Goal: Task Accomplishment & Management: Complete application form

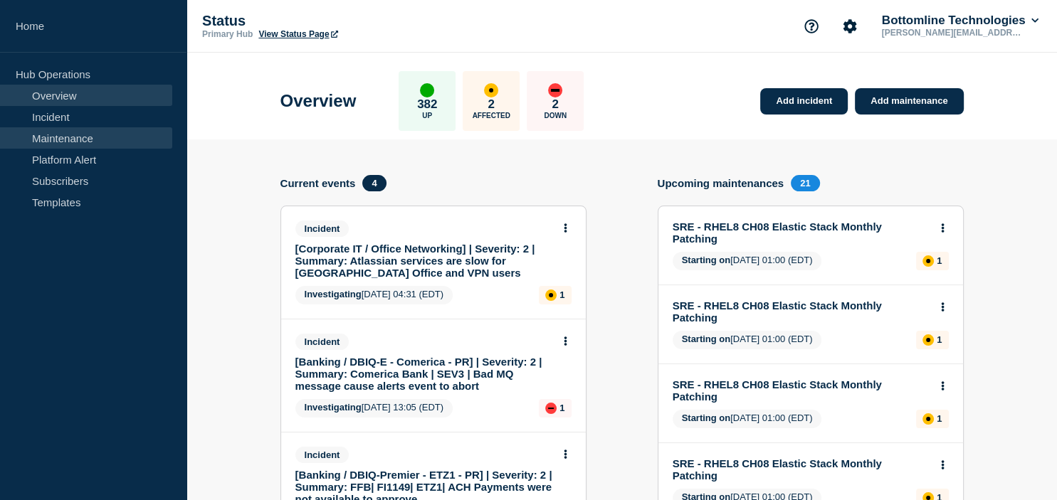
click at [101, 140] on link "Maintenance" at bounding box center [86, 137] width 172 height 21
click at [84, 142] on link "Maintenance" at bounding box center [86, 137] width 172 height 21
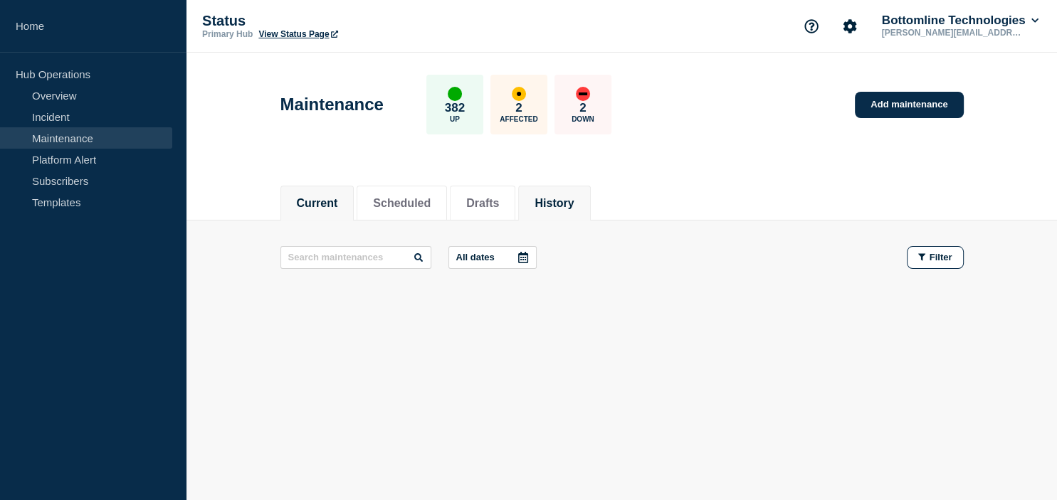
click at [573, 198] on button "History" at bounding box center [554, 203] width 39 height 13
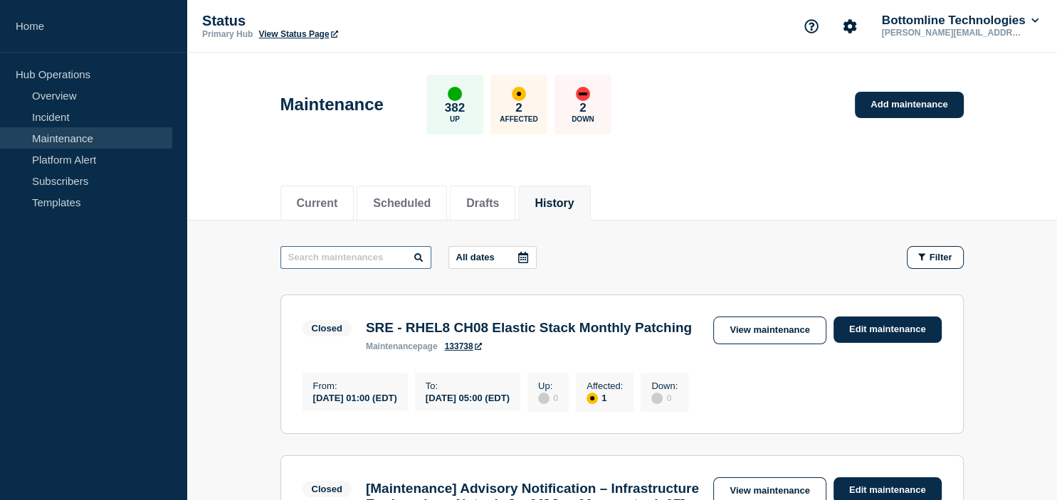
click at [340, 249] on input "text" at bounding box center [355, 257] width 151 height 23
type input "O.s"
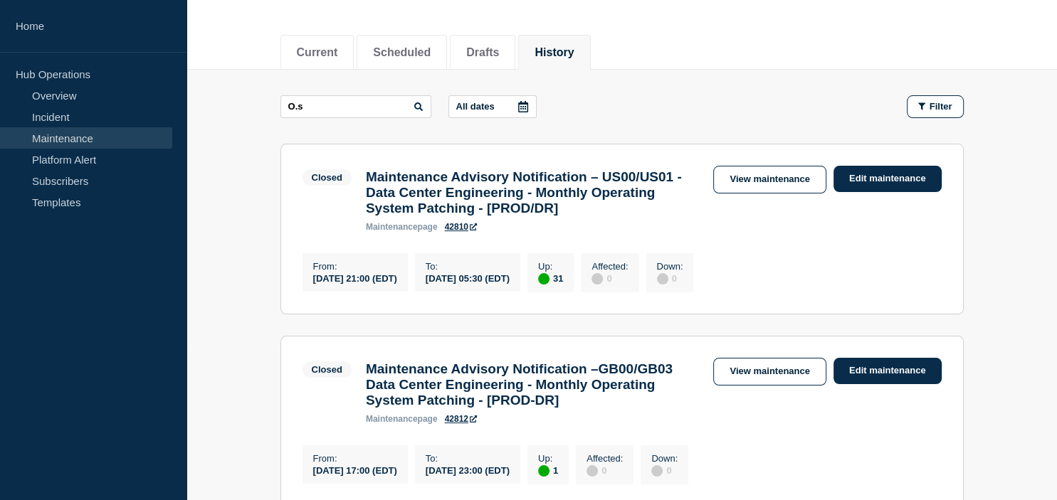
scroll to position [150, 0]
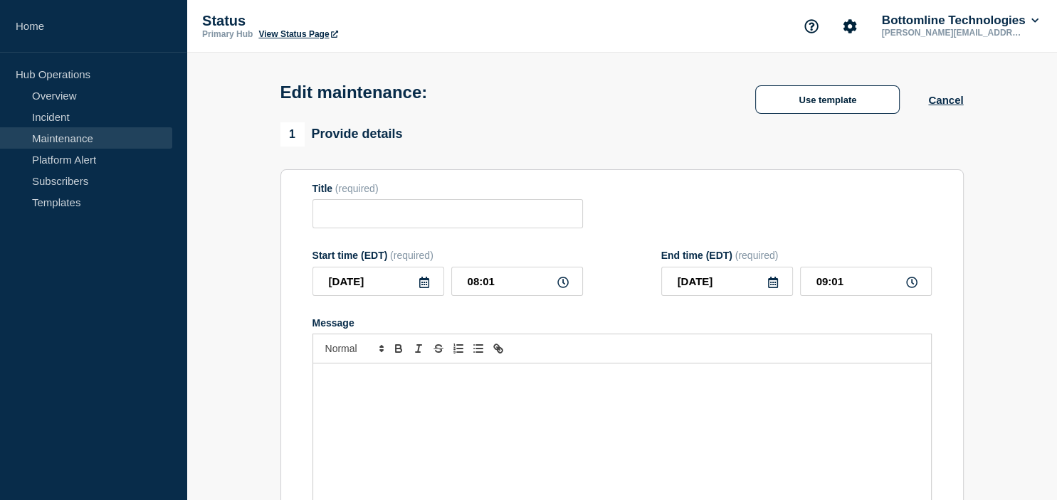
type input "Maintenance Advisory Notification – Data Center Engineering - Monthly Operating…"
type input "[DATE]"
type input "16:30"
type input "[DATE]"
type input "05:30"
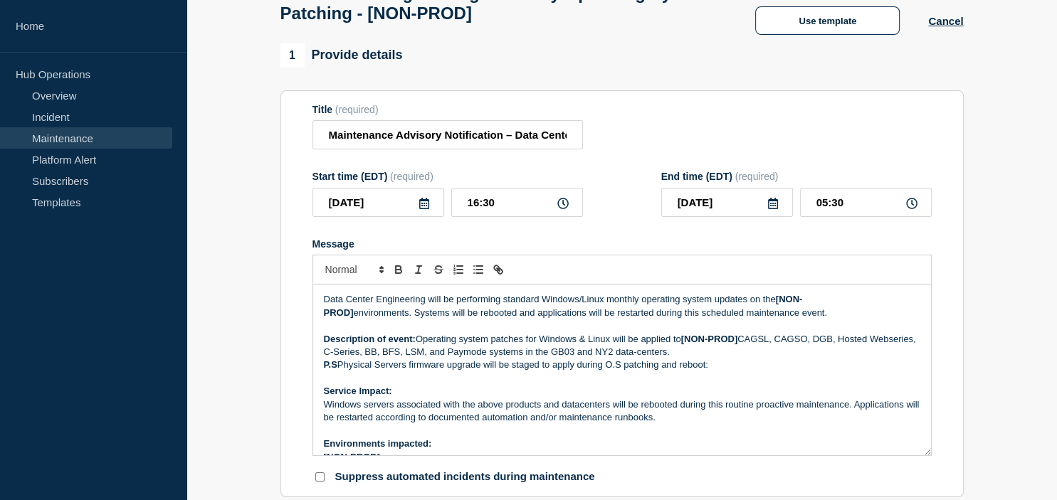
scroll to position [150, 0]
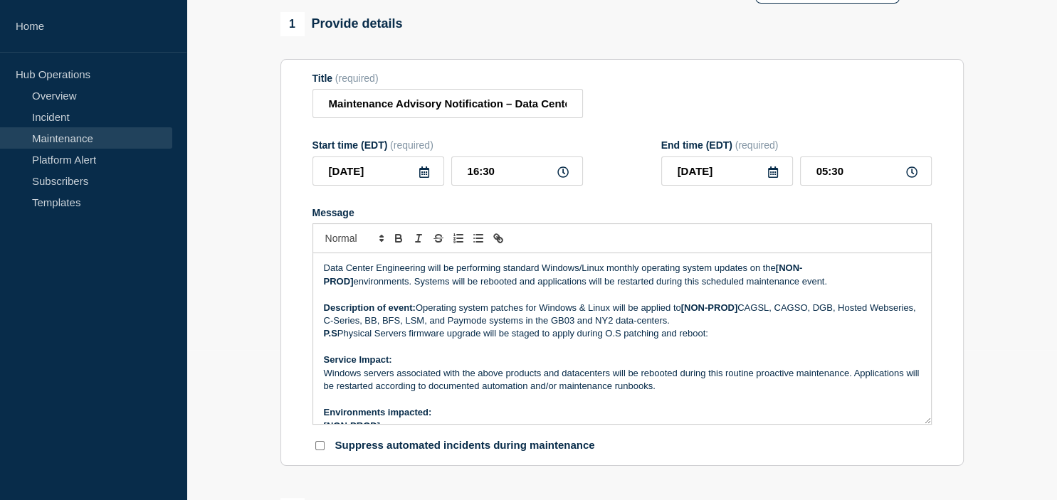
click at [421, 178] on icon at bounding box center [424, 172] width 10 height 11
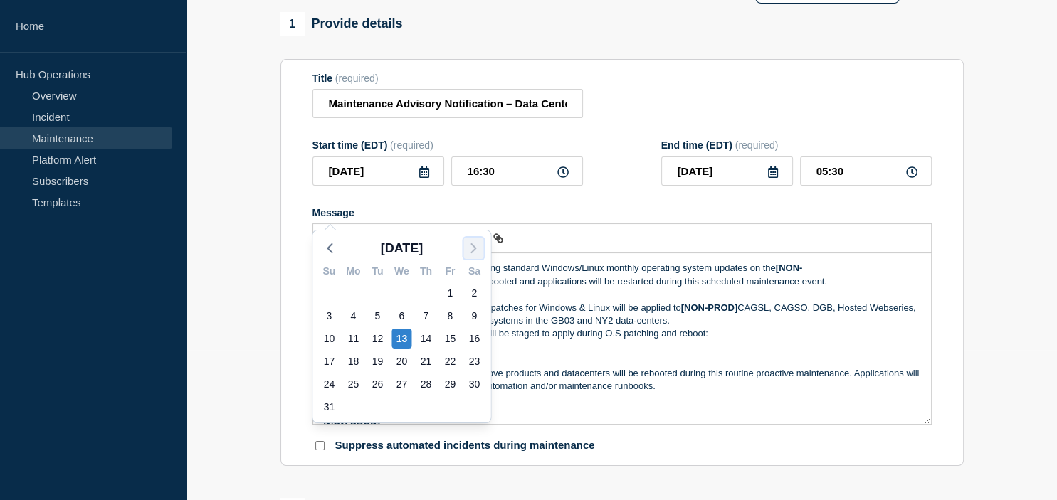
click at [476, 251] on icon "button" at bounding box center [473, 248] width 17 height 17
click at [402, 315] on div "10" at bounding box center [402, 316] width 20 height 20
type input "[DATE]"
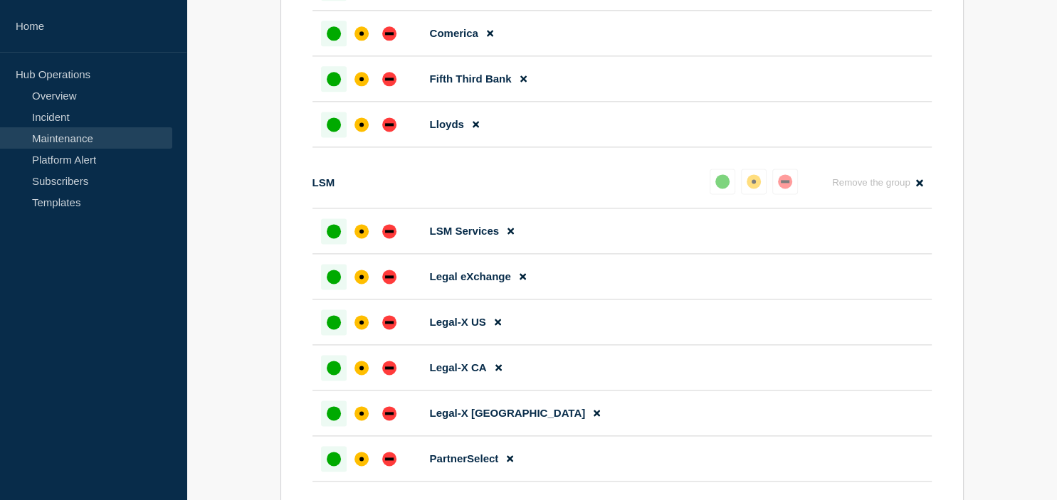
scroll to position [2283, 0]
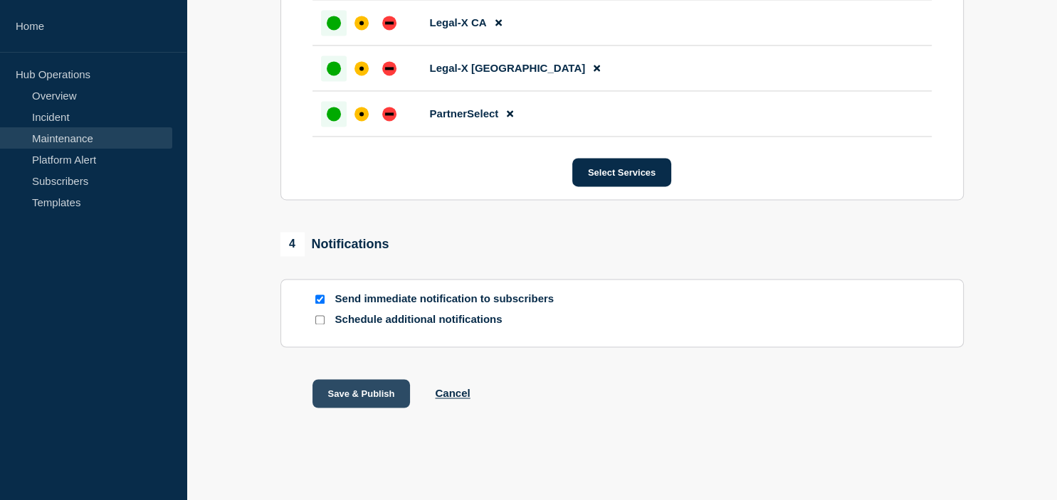
click at [350, 387] on button "Save & Publish" at bounding box center [362, 393] width 98 height 28
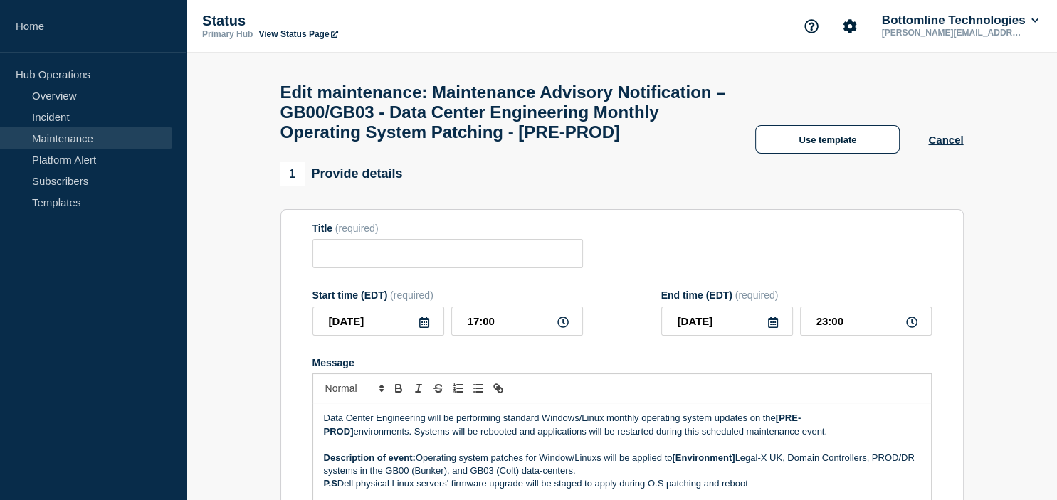
type input "Maintenance Advisory Notification – GB00/GB03 - Data Center Engineering Monthly…"
type input "2025-08-16"
type input "17:00"
type input "2025-08-16"
type input "23:00"
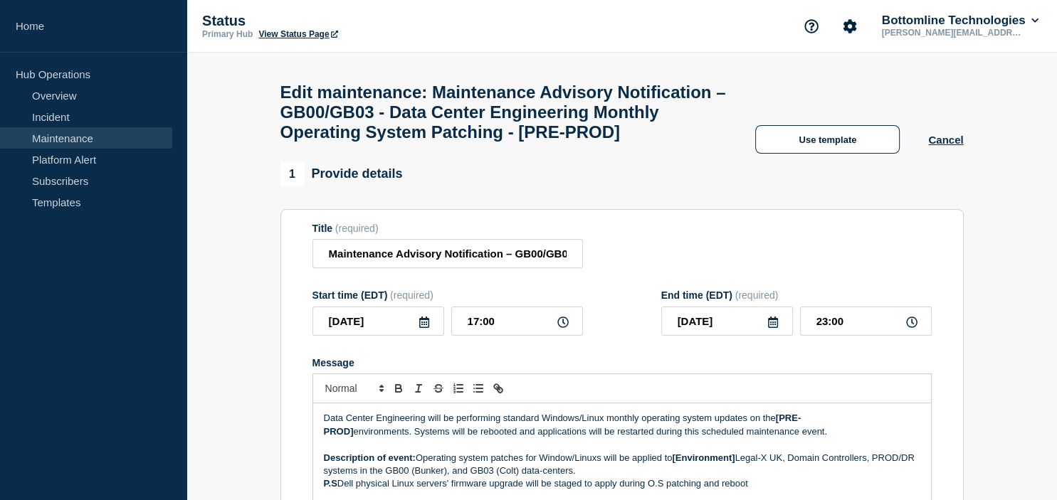
click at [424, 328] on icon at bounding box center [424, 322] width 10 height 11
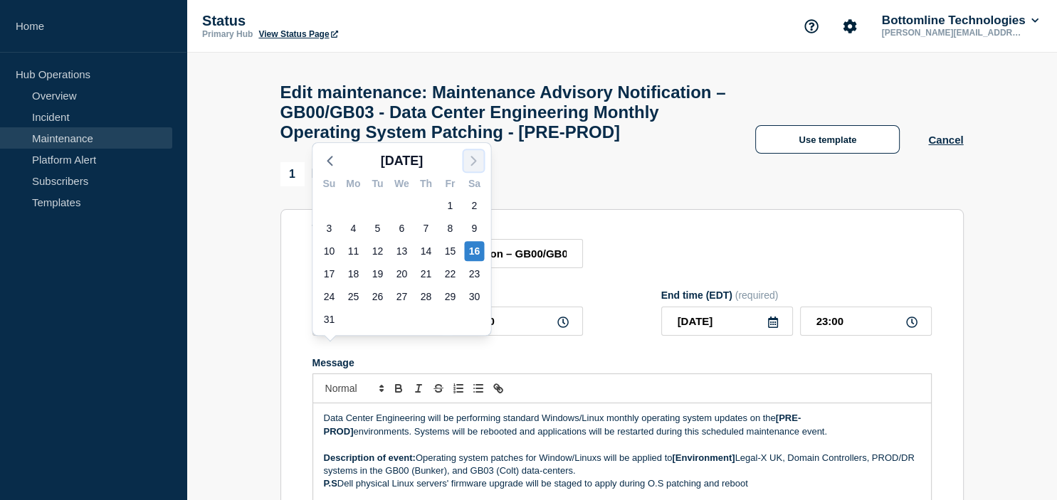
click at [473, 161] on icon "button" at bounding box center [473, 160] width 17 height 17
click at [473, 225] on div "13" at bounding box center [474, 229] width 20 height 20
type input "2025-09-13"
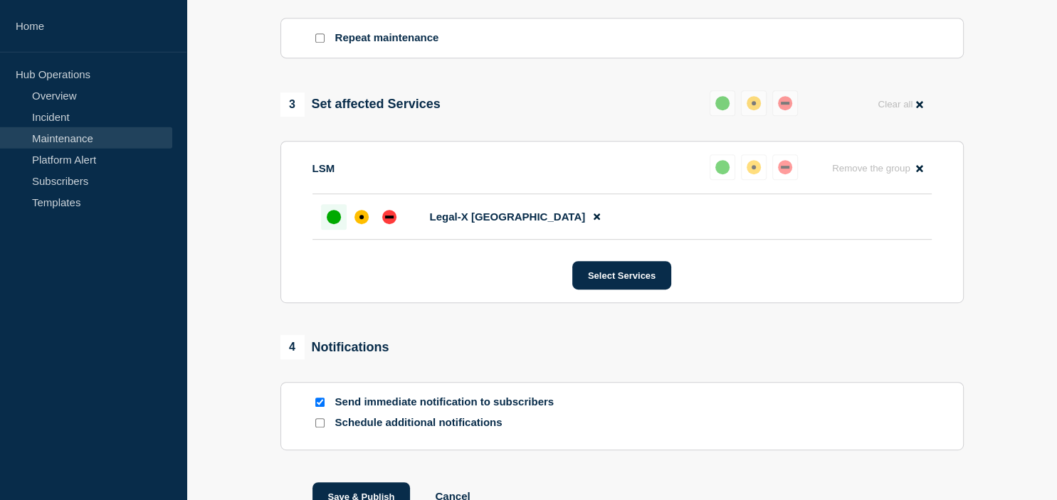
scroll to position [676, 0]
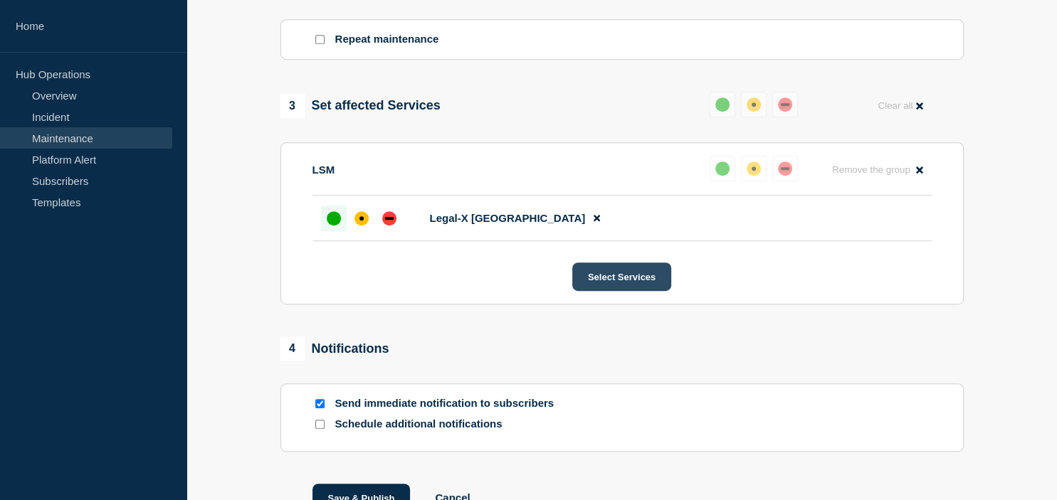
click at [594, 291] on button "Select Services" at bounding box center [621, 277] width 99 height 28
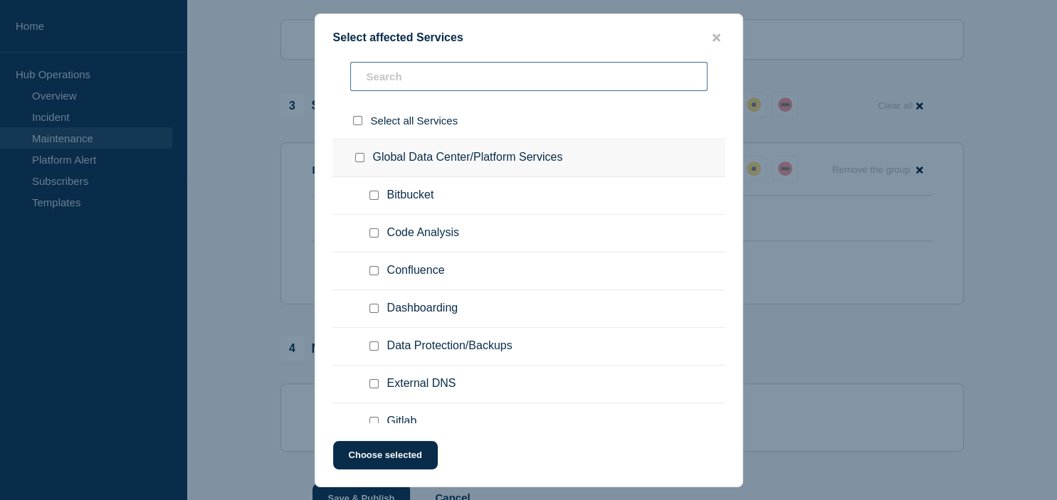
click at [443, 75] on input "text" at bounding box center [528, 76] width 357 height 29
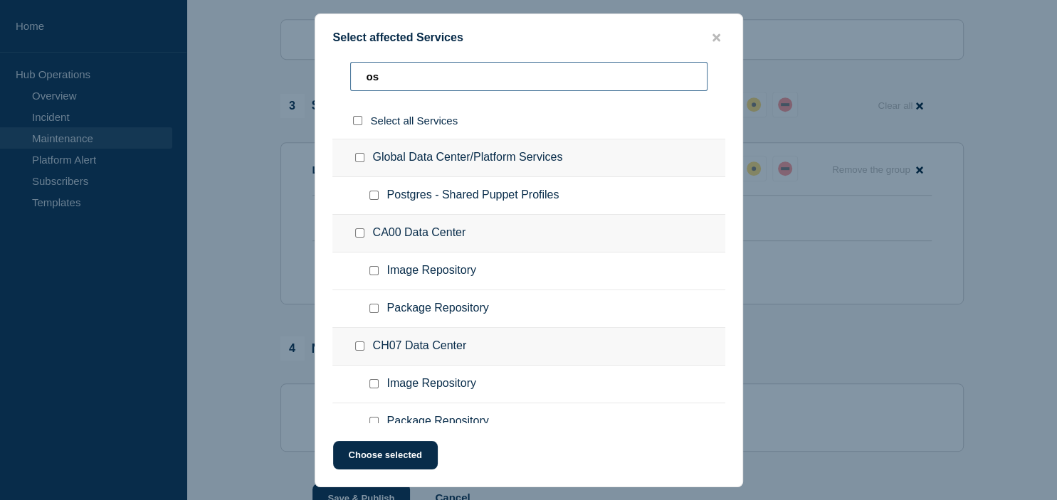
type input "o"
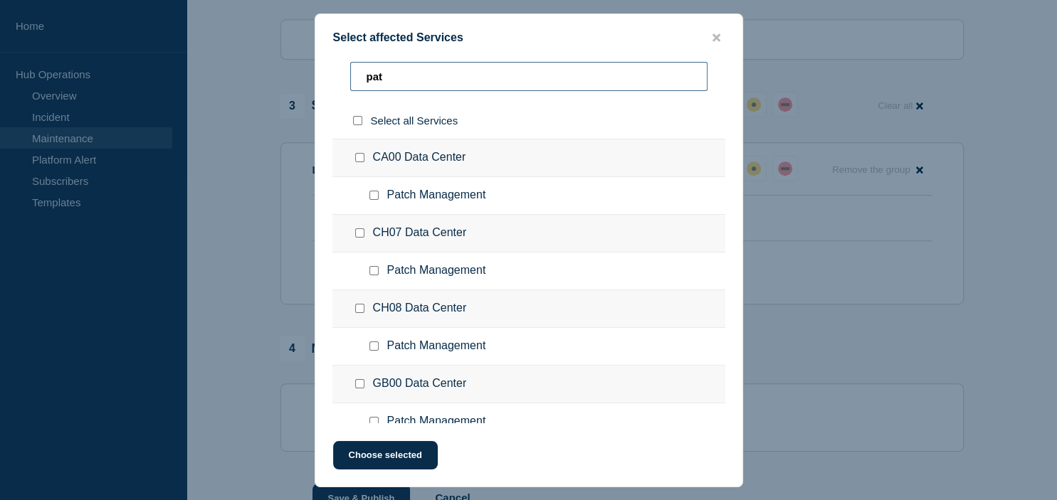
type input "pat"
click at [360, 159] on input "CA00 Data Center checkbox" at bounding box center [359, 157] width 9 height 9
checkbox input "true"
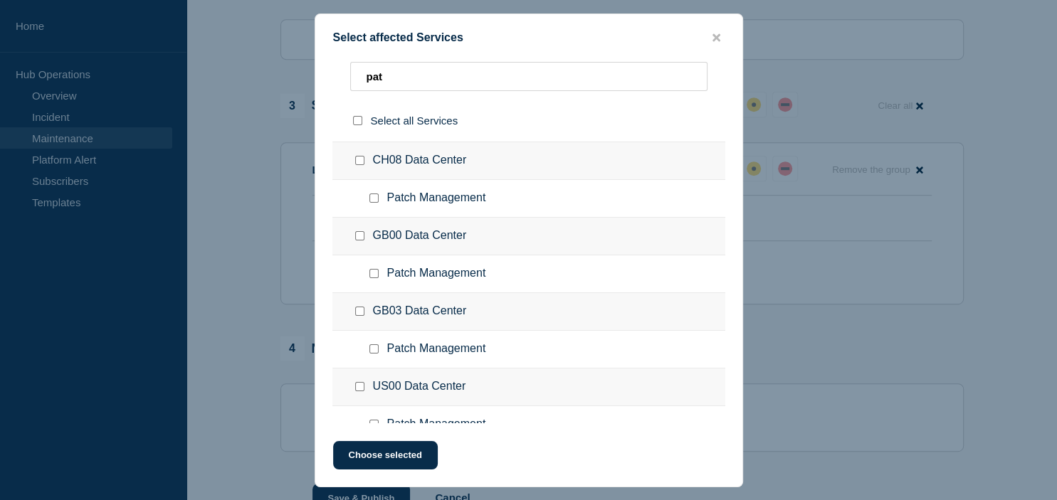
scroll to position [150, 0]
click at [363, 306] on input "GB03 Data Center checkbox" at bounding box center [359, 309] width 9 height 9
checkbox input "true"
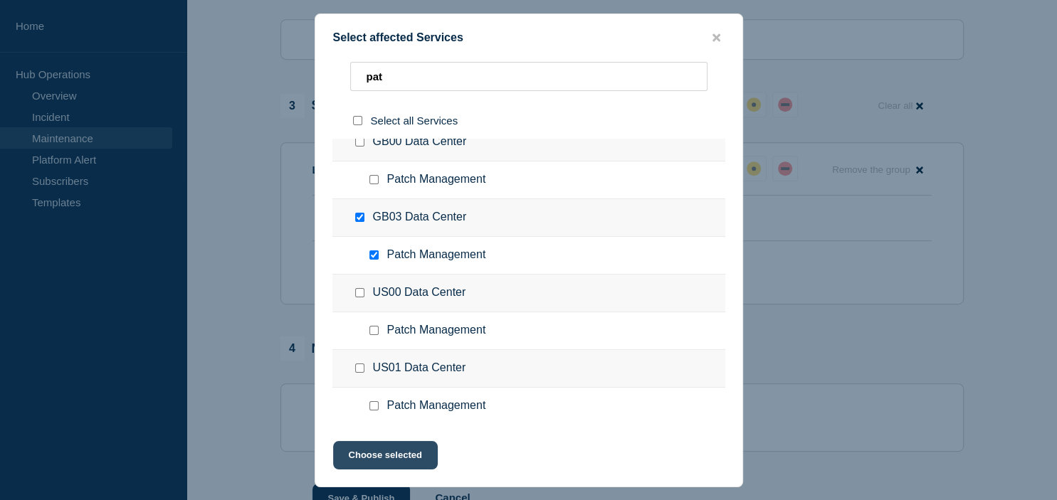
click at [383, 448] on button "Choose selected" at bounding box center [385, 455] width 105 height 28
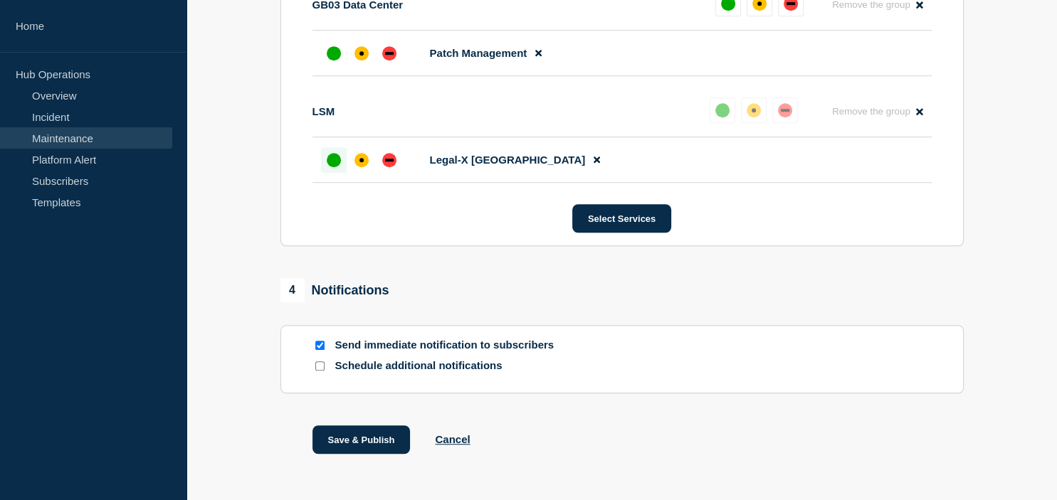
scroll to position [1037, 0]
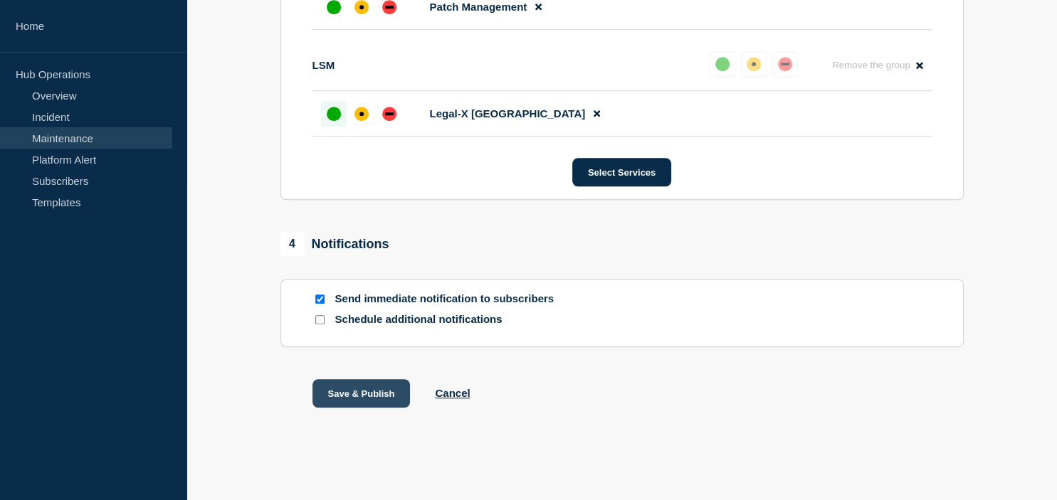
click at [352, 392] on button "Save & Publish" at bounding box center [362, 393] width 98 height 28
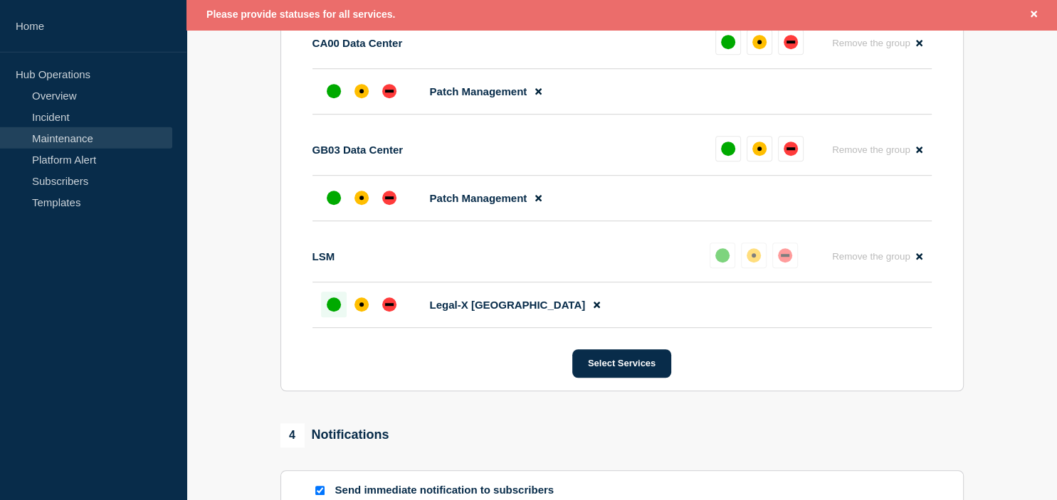
scroll to position [851, 0]
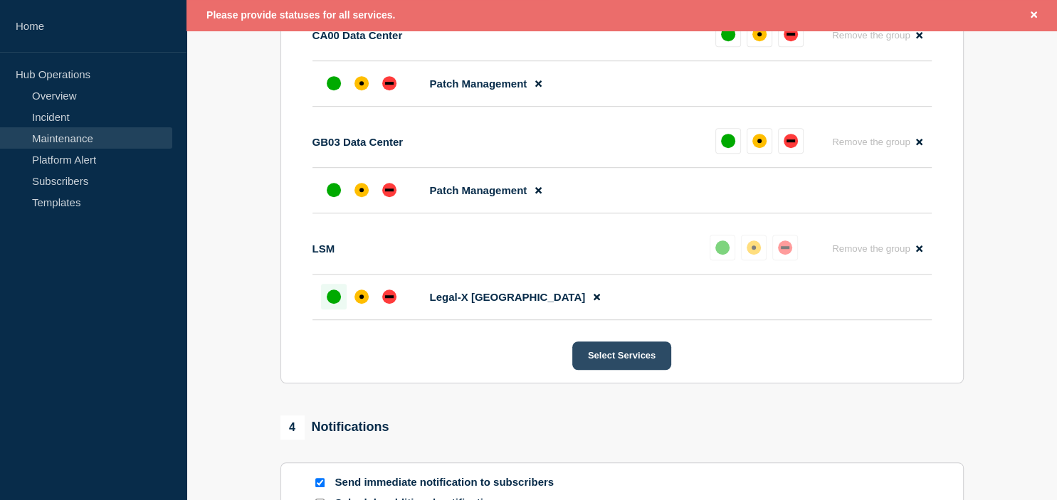
click at [592, 370] on button "Select Services" at bounding box center [621, 356] width 99 height 28
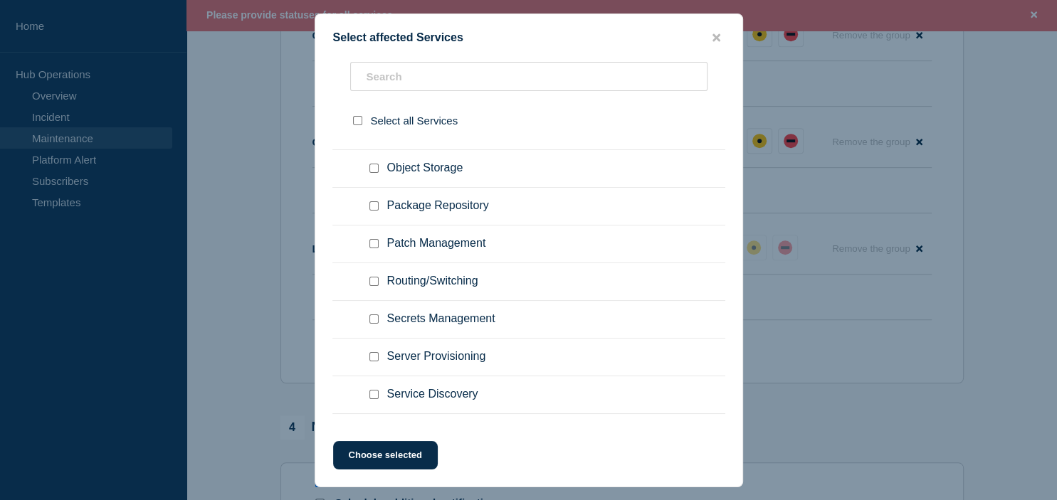
scroll to position [3307, 0]
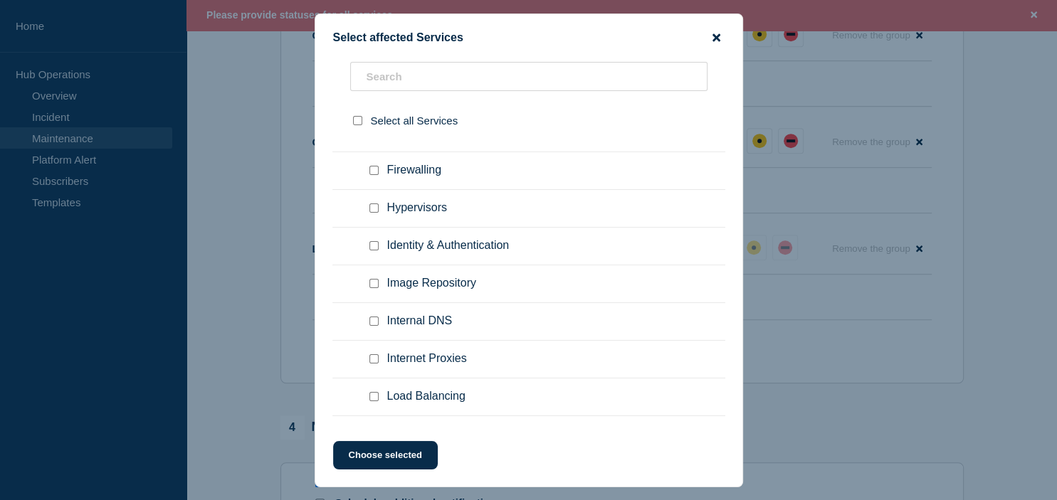
click at [720, 35] on icon "close button" at bounding box center [717, 37] width 8 height 8
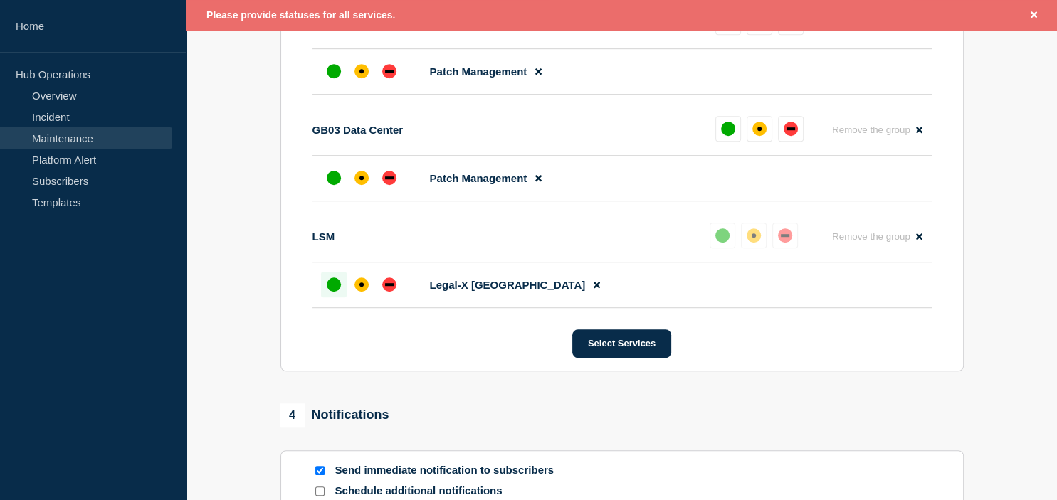
scroll to position [778, 0]
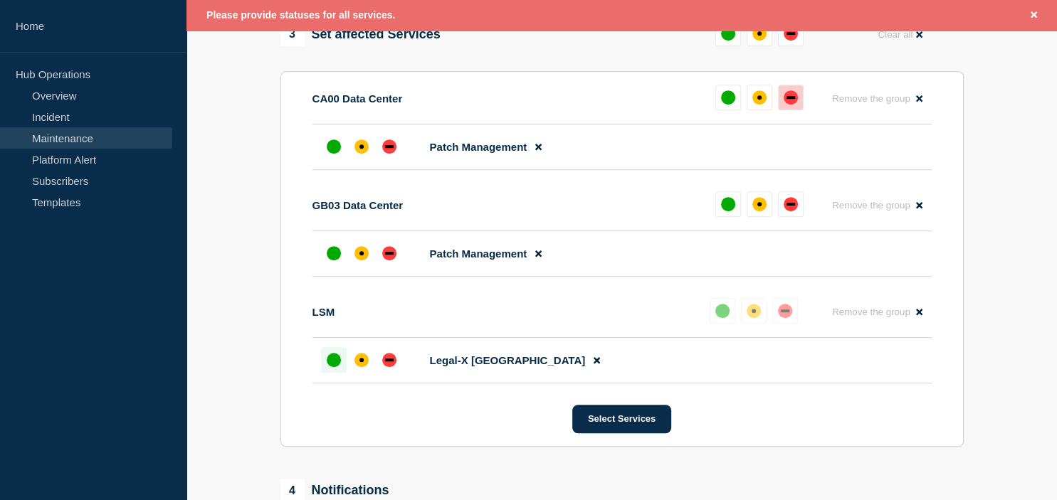
click at [793, 105] on div "down" at bounding box center [791, 97] width 14 height 14
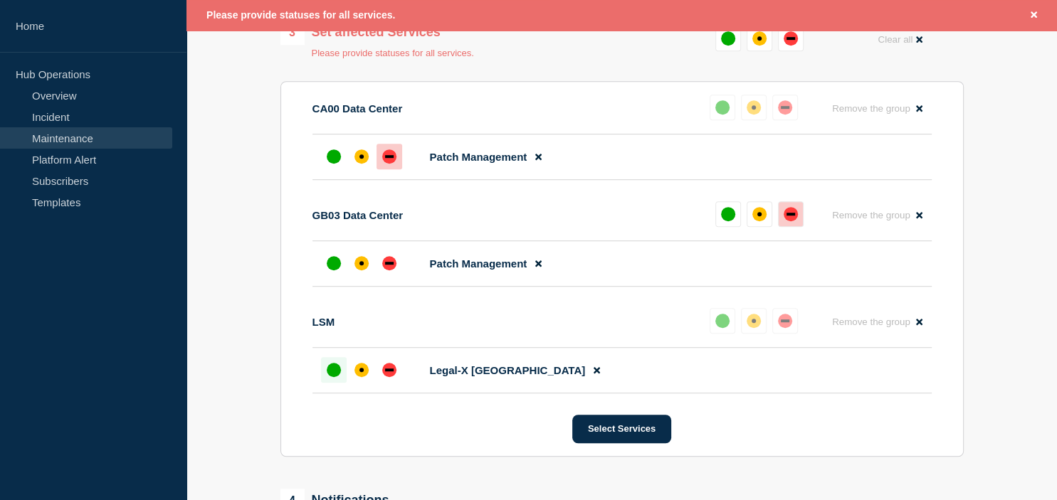
click at [782, 227] on button at bounding box center [791, 214] width 26 height 26
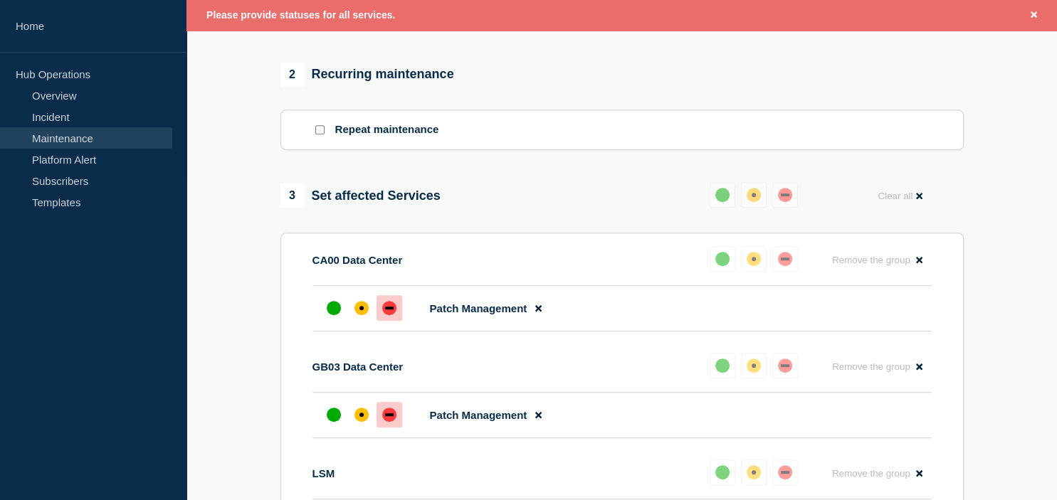
scroll to position [1068, 0]
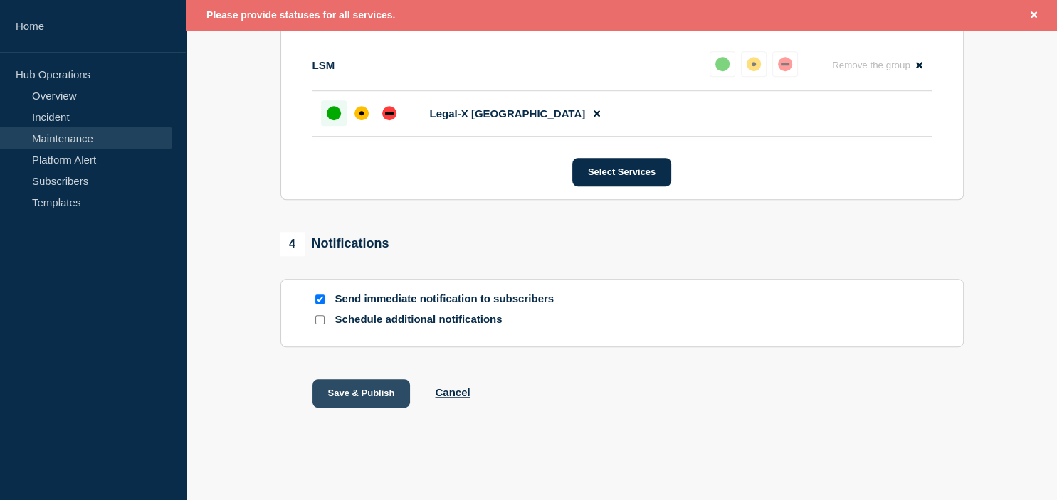
click at [364, 390] on button "Save & Publish" at bounding box center [362, 393] width 98 height 28
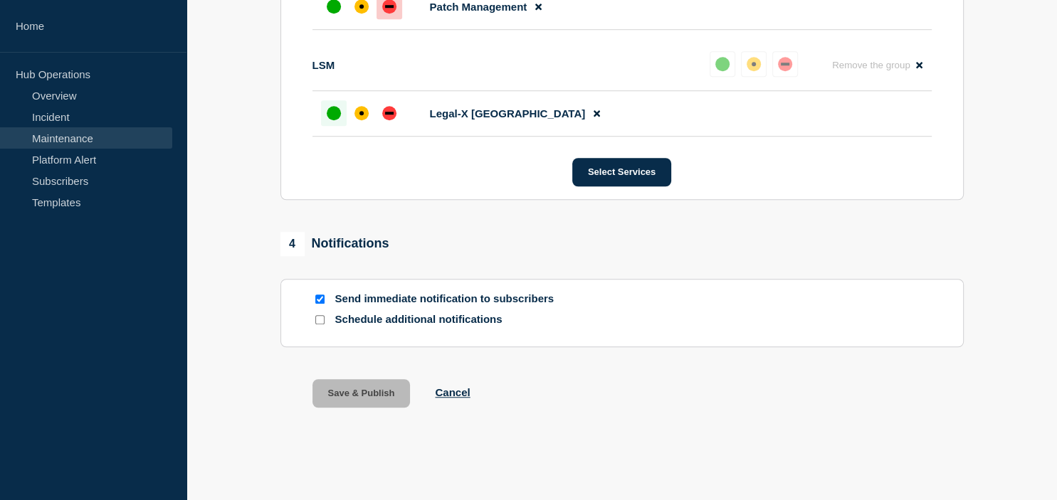
scroll to position [1037, 0]
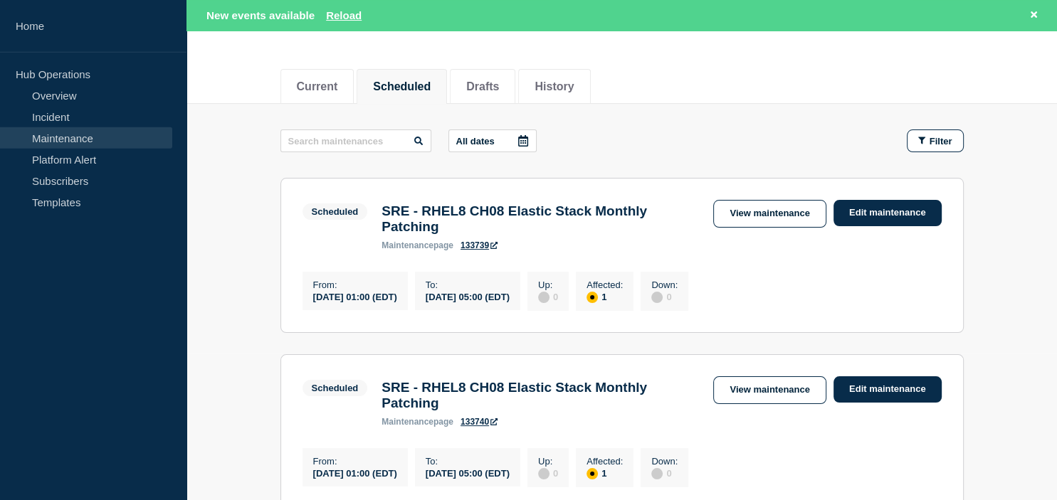
scroll to position [150, 0]
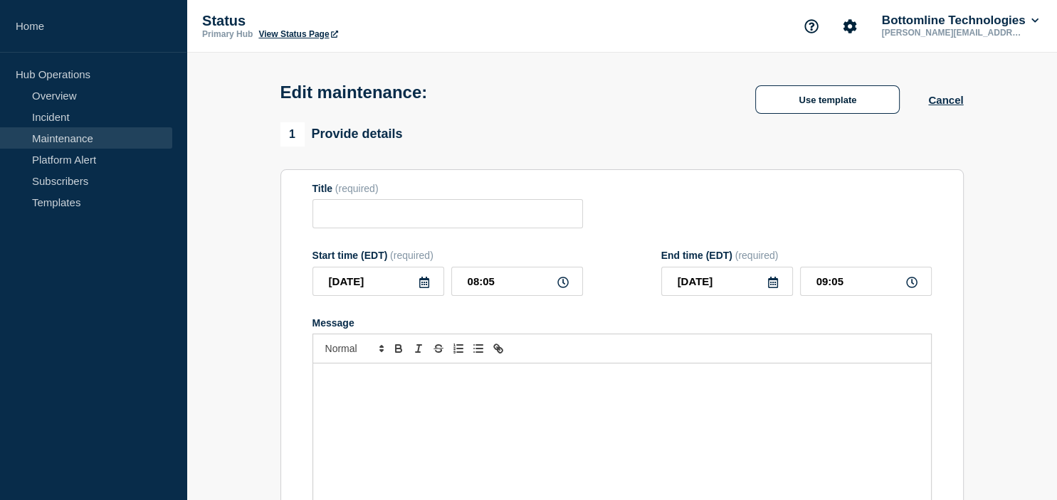
type input "Maintenance Advisory Notification – US00/US01– Data Center Engineering - Monthl…"
type input "2025-08-16"
type input "21:00"
type input "2025-08-17"
type input "05:30"
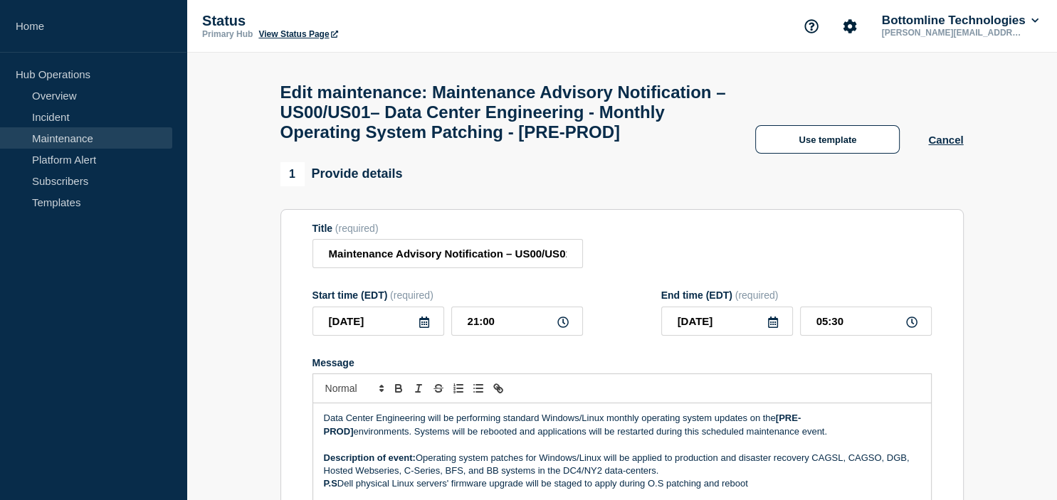
scroll to position [75, 0]
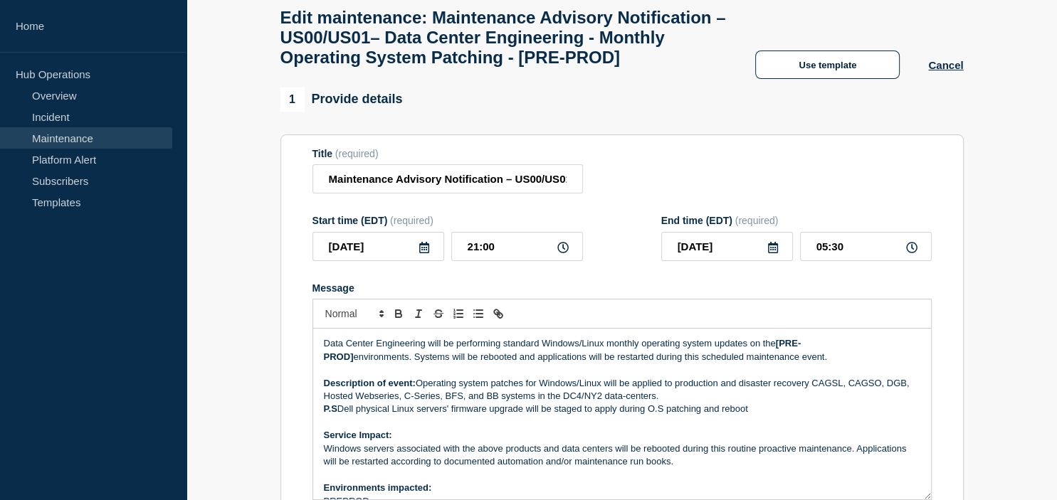
click at [426, 253] on icon at bounding box center [424, 247] width 10 height 11
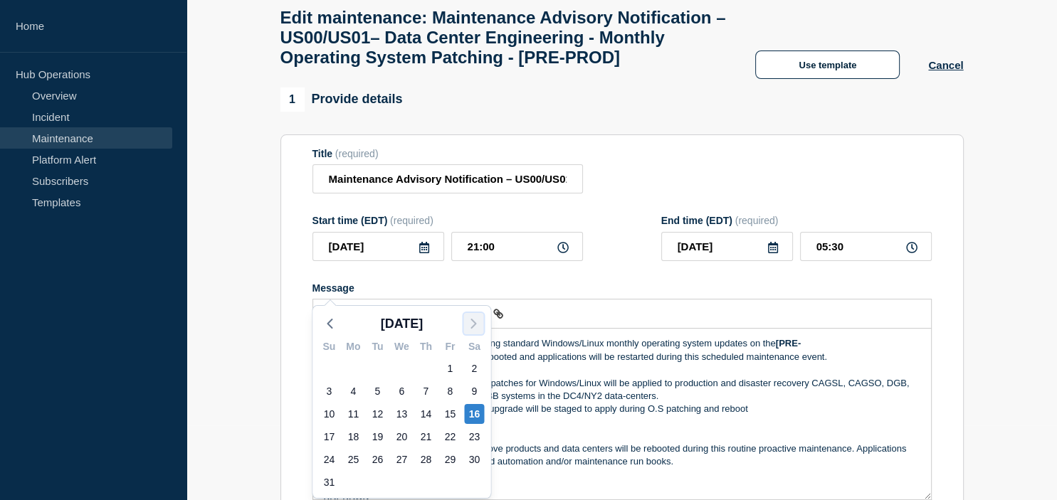
click at [476, 319] on icon "button" at bounding box center [473, 323] width 17 height 17
click at [474, 394] on div "13" at bounding box center [474, 392] width 20 height 20
type input "2025-09-13"
type input "2025-09-14"
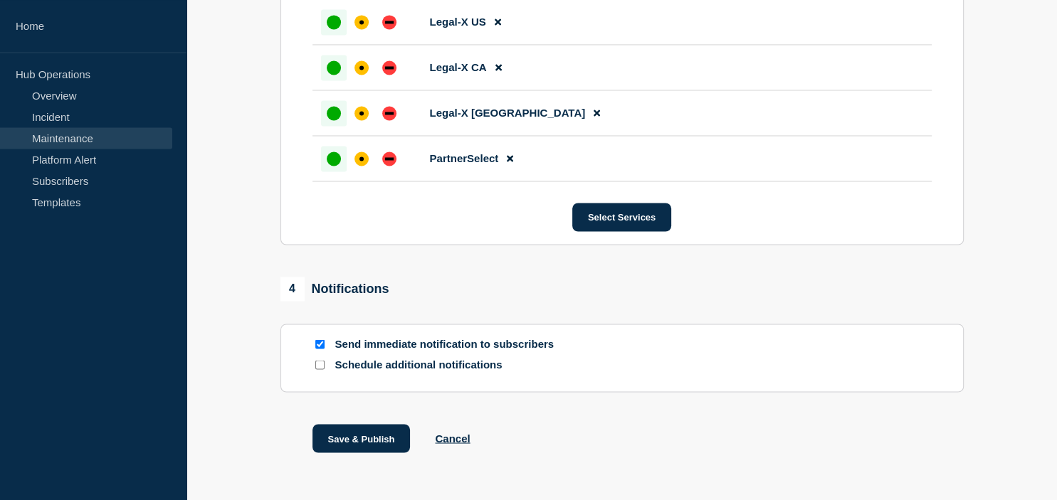
scroll to position [2361, 0]
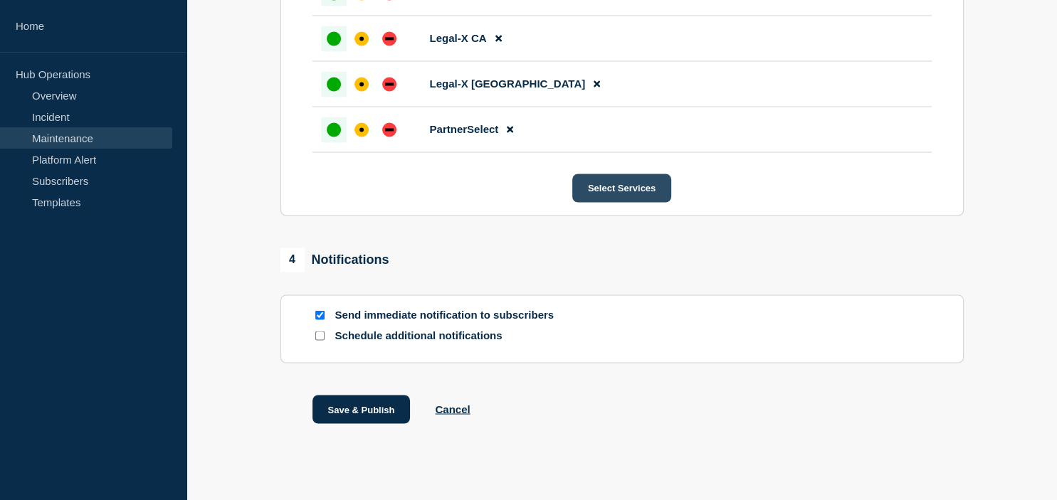
click at [612, 202] on button "Select Services" at bounding box center [621, 188] width 99 height 28
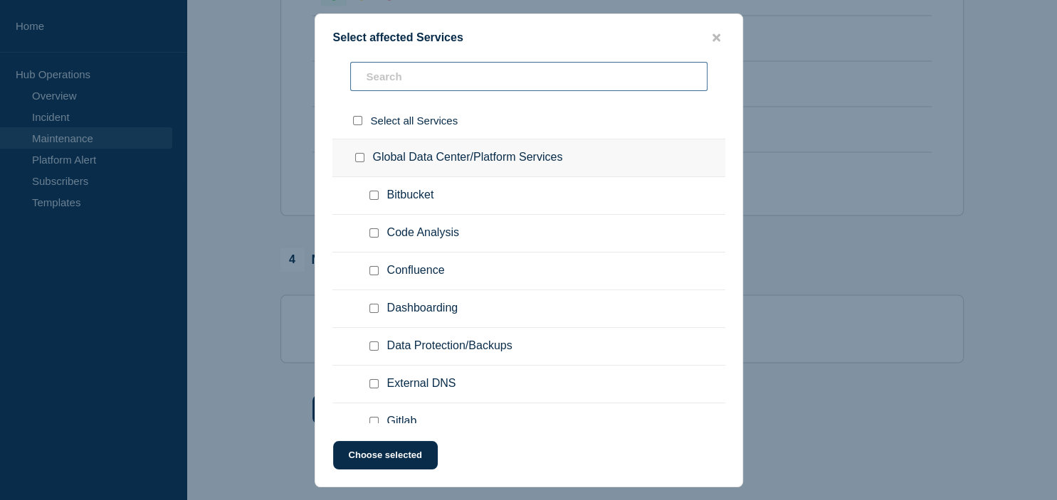
click at [463, 77] on input "text" at bounding box center [528, 76] width 357 height 29
type input "pa"
checkbox input "true"
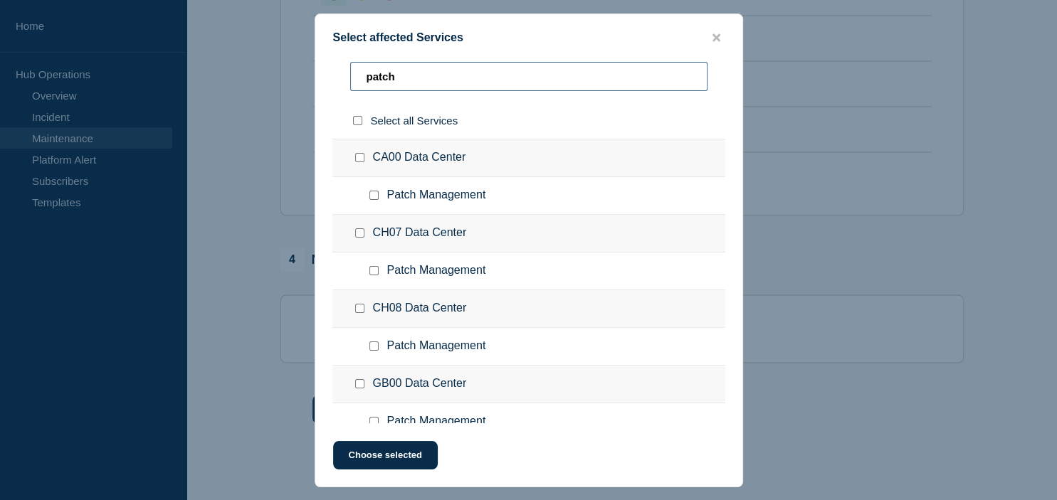
type input "patch"
click at [362, 162] on input "CA00 Data Center checkbox" at bounding box center [359, 157] width 9 height 9
checkbox input "true"
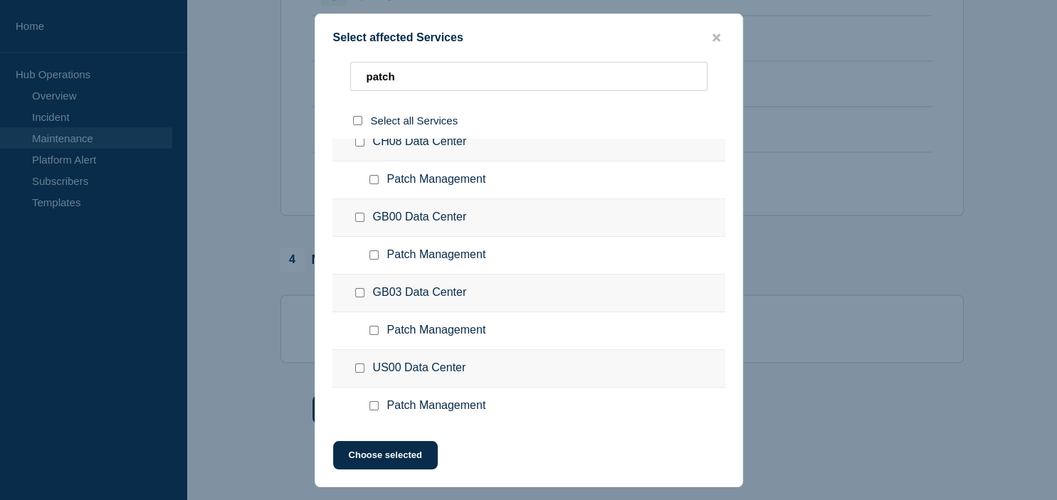
scroll to position [242, 0]
click at [360, 295] on input "US00 Data Center checkbox" at bounding box center [359, 292] width 9 height 9
checkbox input "true"
click at [360, 367] on input "US01 Data Center checkbox" at bounding box center [359, 368] width 9 height 9
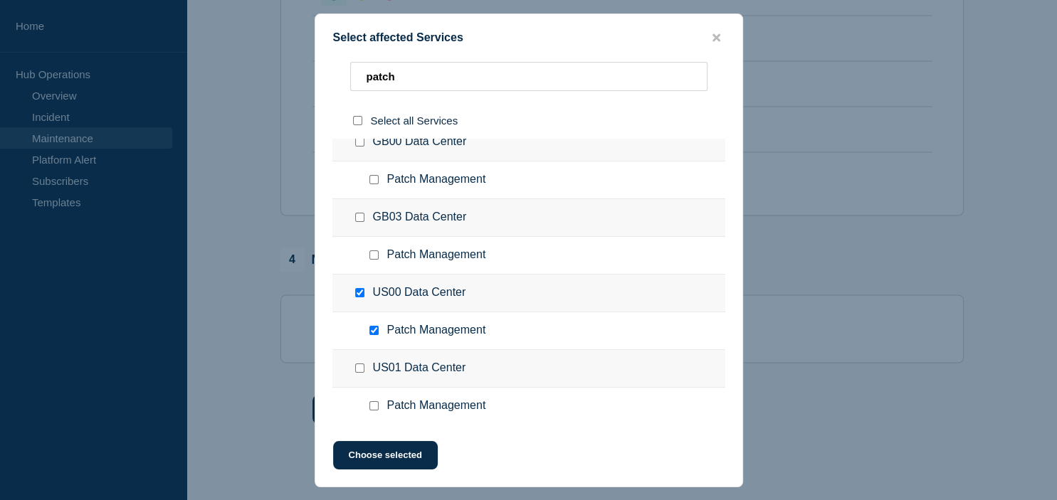
checkbox input "true"
click at [379, 451] on button "Choose selected" at bounding box center [385, 455] width 105 height 28
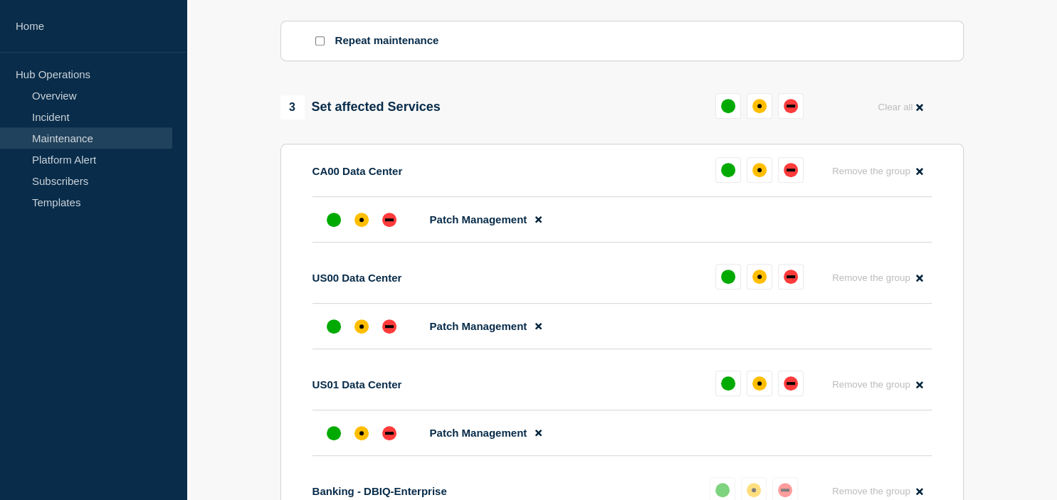
scroll to position [676, 0]
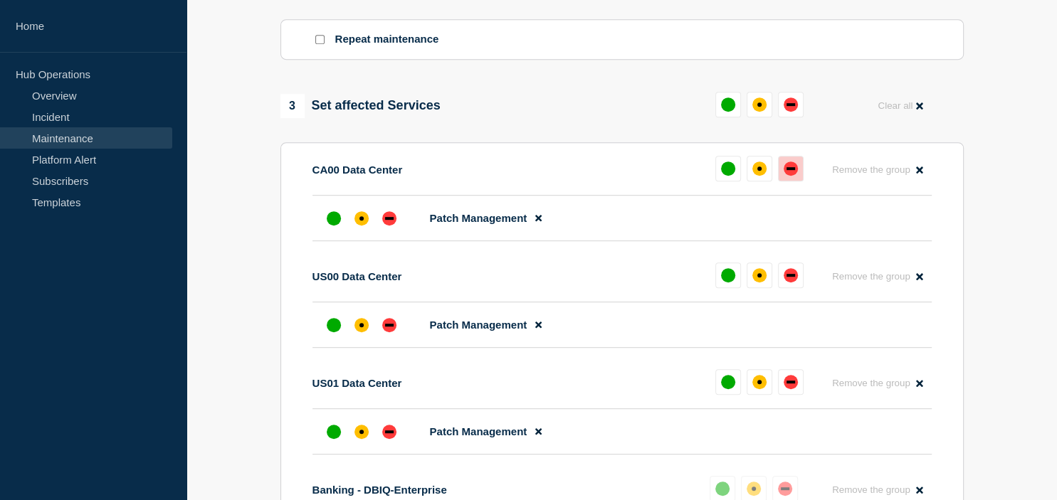
click at [795, 182] on button at bounding box center [791, 169] width 26 height 26
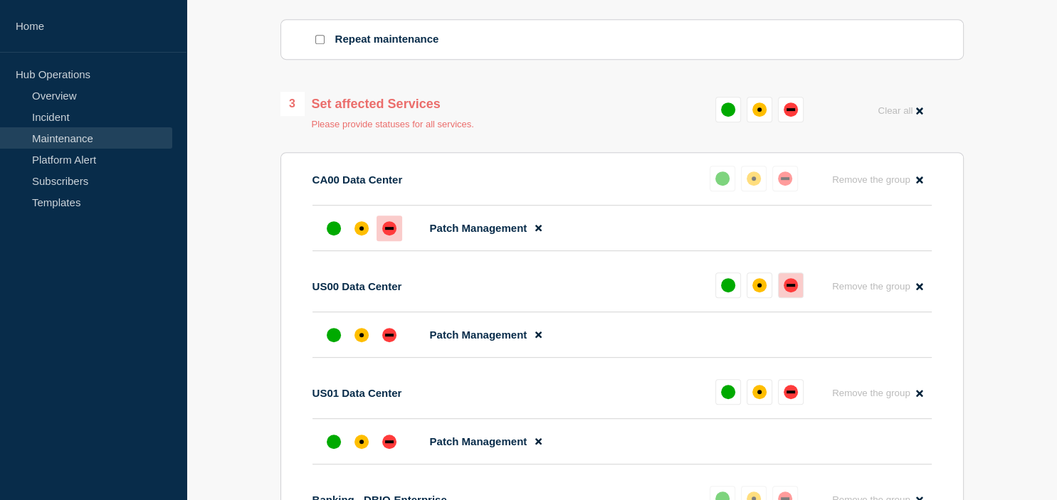
click at [793, 298] on button at bounding box center [791, 286] width 26 height 26
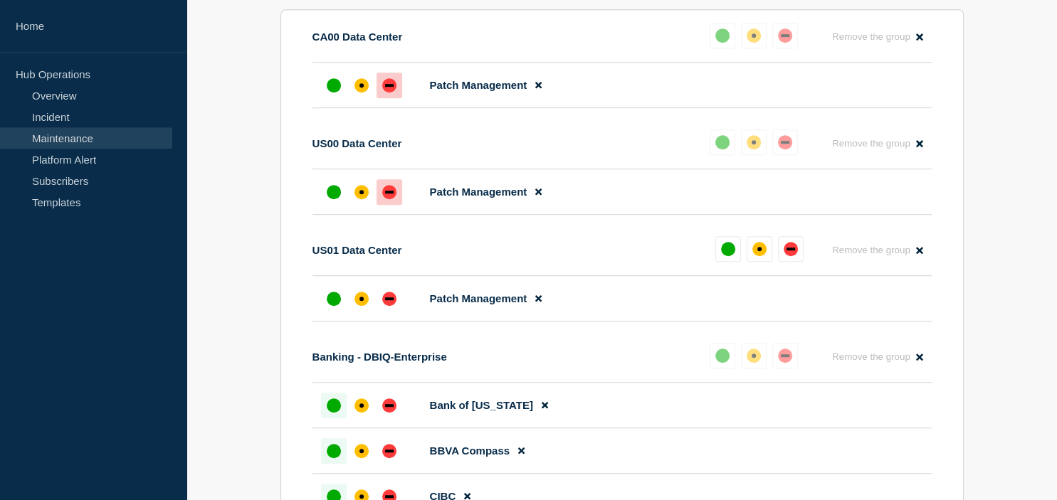
scroll to position [826, 0]
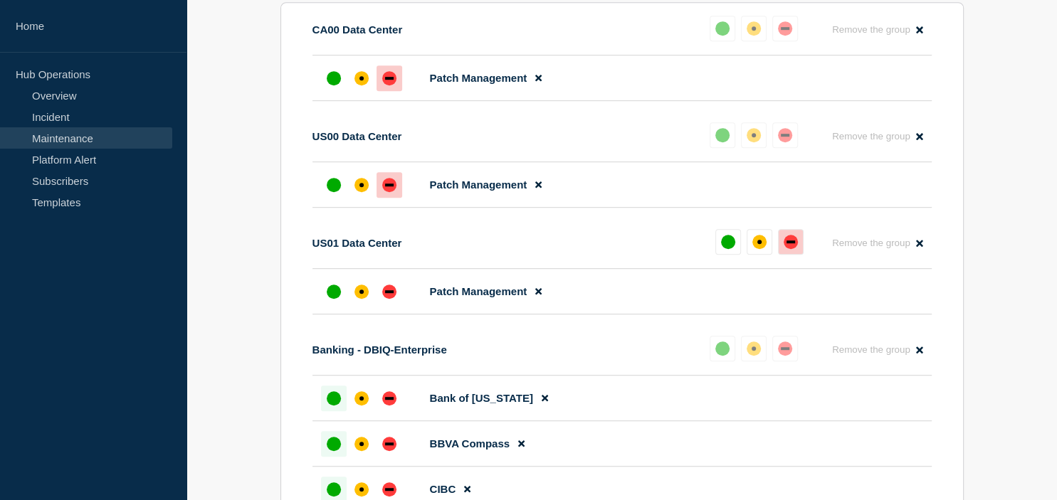
click at [789, 243] on div "down" at bounding box center [791, 242] width 9 height 3
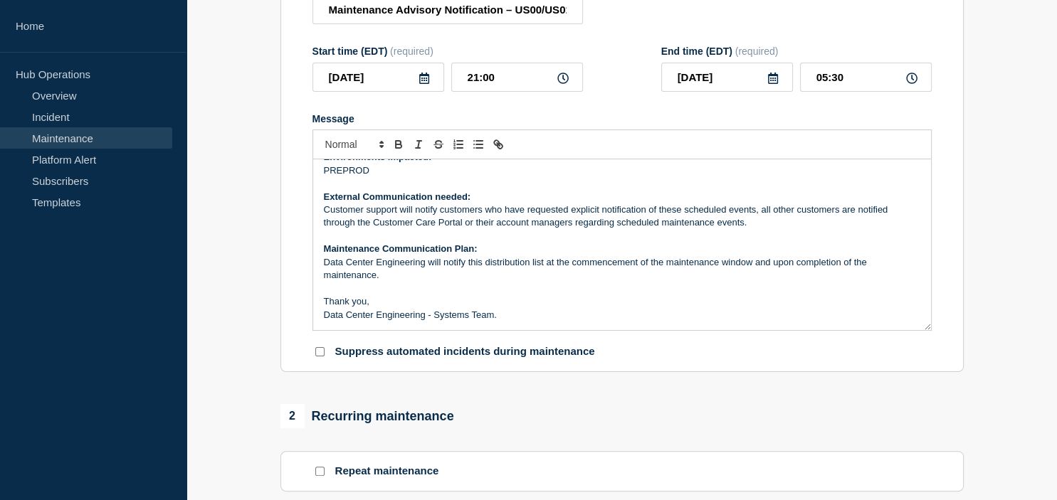
scroll to position [280, 0]
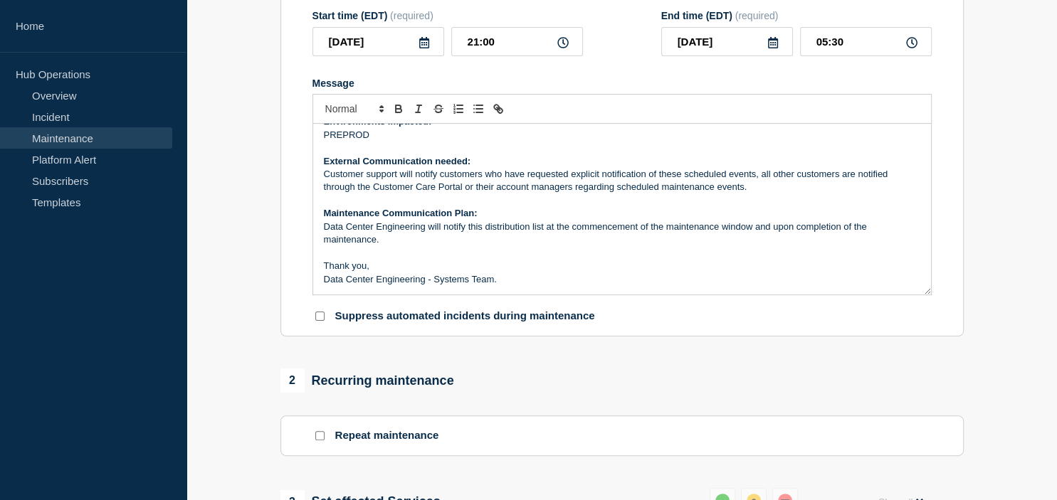
click at [471, 194] on p "Customer support will notify customers who have requested explicit notification…" at bounding box center [622, 181] width 597 height 26
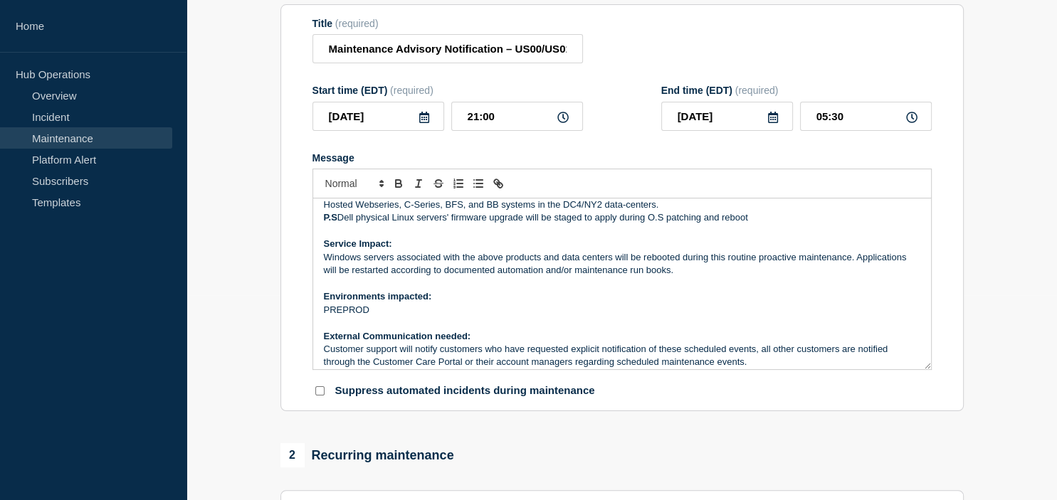
scroll to position [0, 0]
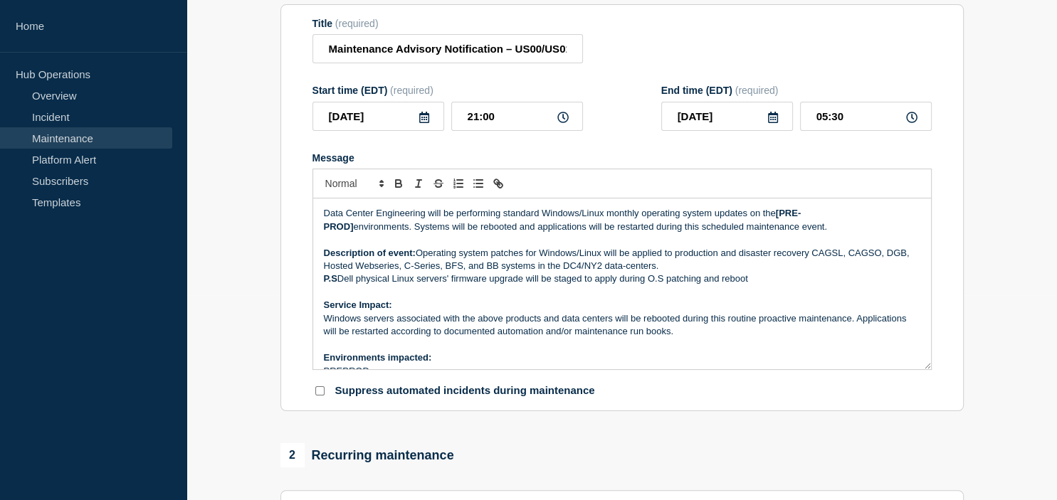
click at [360, 339] on p "Windows servers associated with the above products and data centers will be reb…" at bounding box center [622, 326] width 597 height 26
click at [363, 339] on p "Windows servers associated with the above products and data centers will be reb…" at bounding box center [622, 326] width 597 height 26
click at [534, 339] on p "Windows and linux servers associated with the above products and data centers w…" at bounding box center [622, 326] width 597 height 26
click at [423, 63] on input "Maintenance Advisory Notification – US00/US01– Data Center Engineering - Monthl…" at bounding box center [448, 48] width 271 height 29
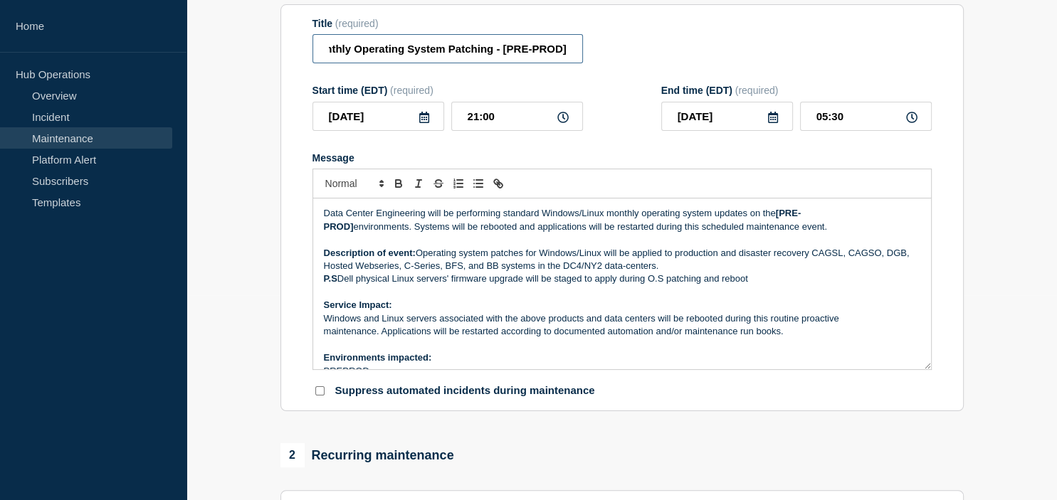
drag, startPoint x: 435, startPoint y: 84, endPoint x: 614, endPoint y: 84, distance: 178.7
click at [583, 63] on input "Maintenance Advisory Notification – US00/US01– Data Center Engineering - Monthl…" at bounding box center [448, 48] width 271 height 29
click at [527, 63] on input "Maintenance Advisory Notification – US00/US01– Data Center Engineering - Monthl…" at bounding box center [448, 48] width 271 height 29
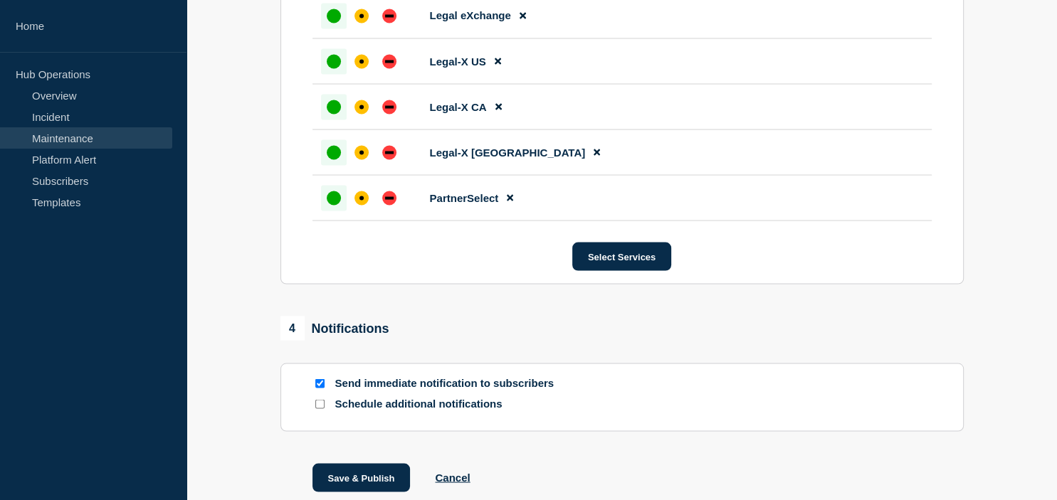
scroll to position [2761, 0]
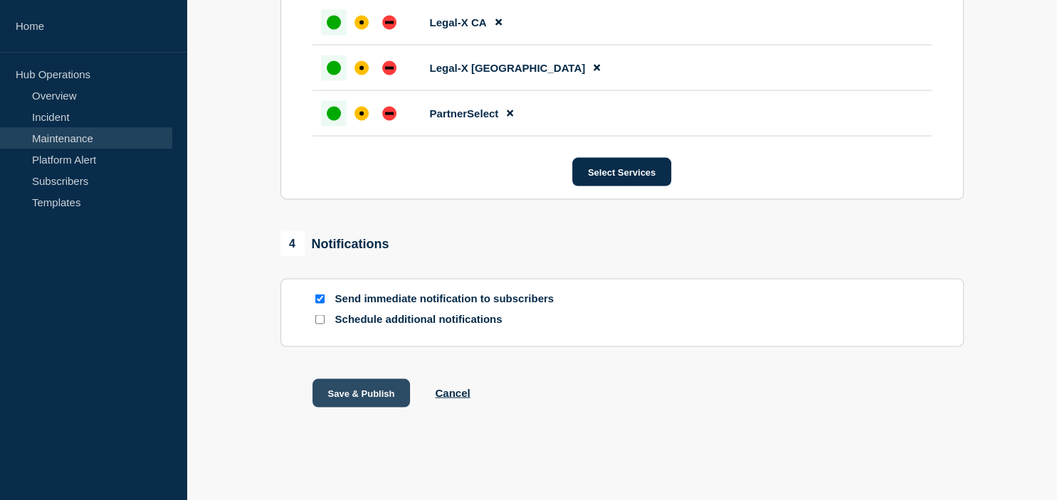
click at [364, 392] on button "Save & Publish" at bounding box center [362, 393] width 98 height 28
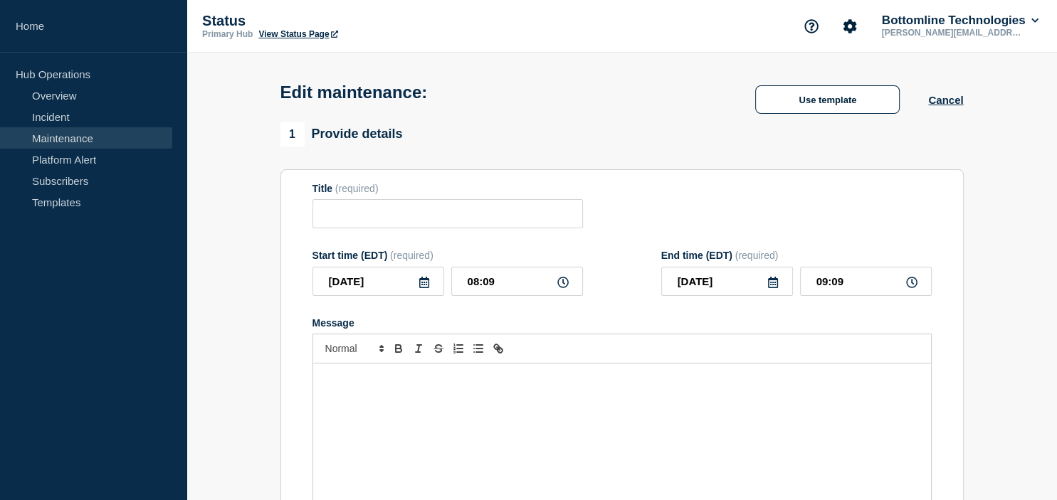
type input "Maintenance Advisory Notification –GB00/GB03 Data Center Engineering - Monthly …"
type input "2025-08-23"
type input "17:00"
type input "2025-08-23"
type input "23:00"
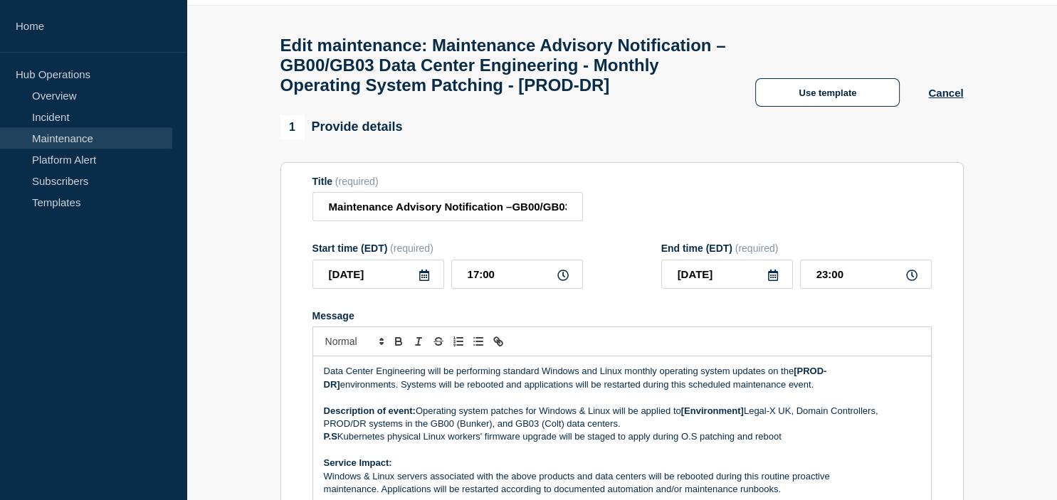
scroll to position [75, 0]
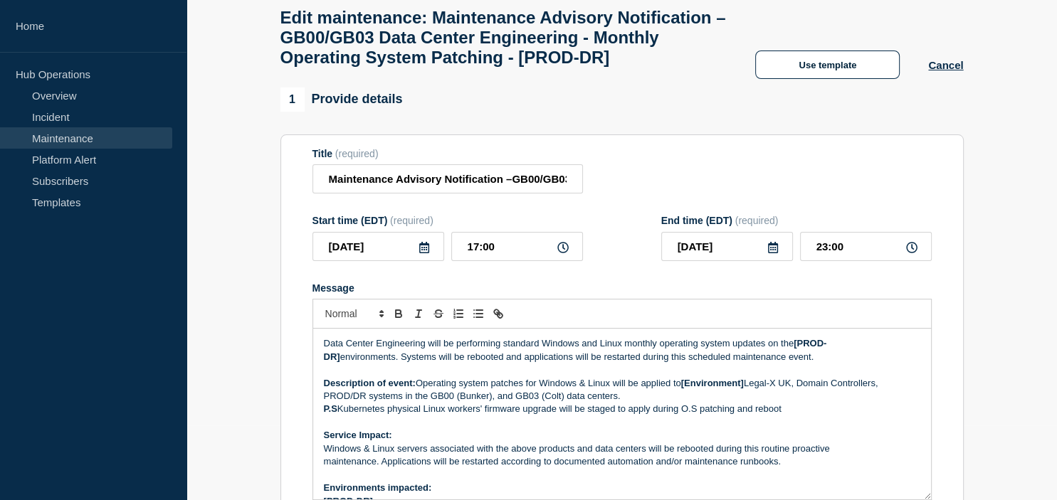
click at [421, 253] on icon at bounding box center [424, 247] width 10 height 11
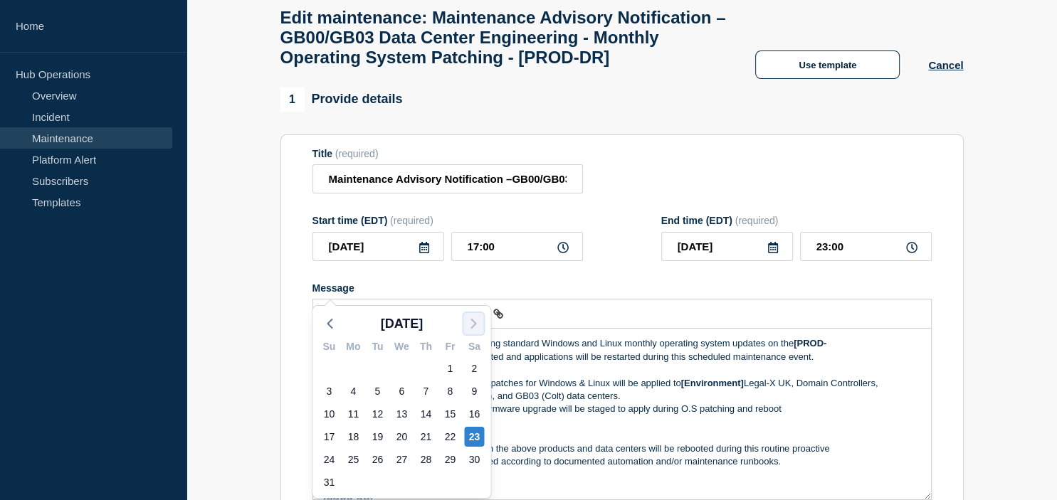
click at [474, 316] on icon "button" at bounding box center [473, 323] width 17 height 17
click at [476, 411] on div "20" at bounding box center [474, 414] width 20 height 20
type input "[DATE]"
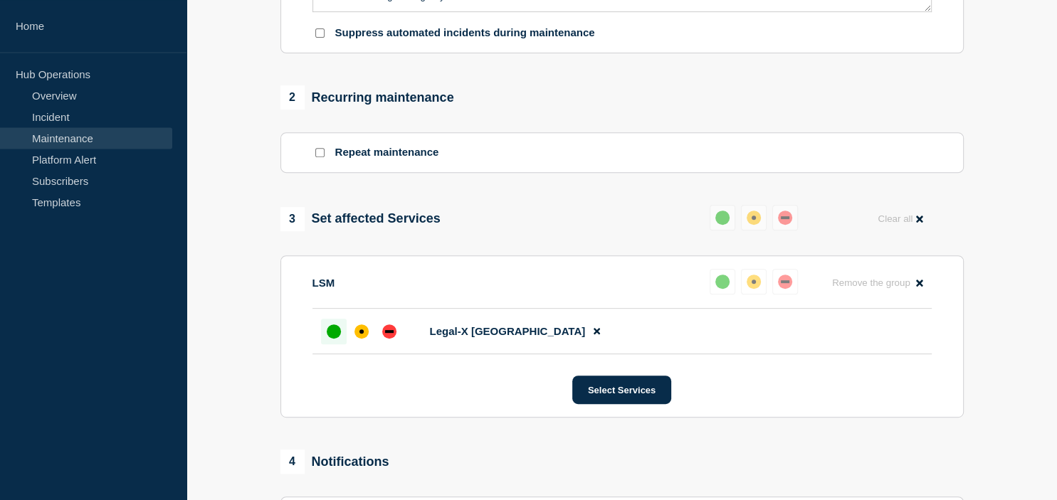
scroll to position [601, 0]
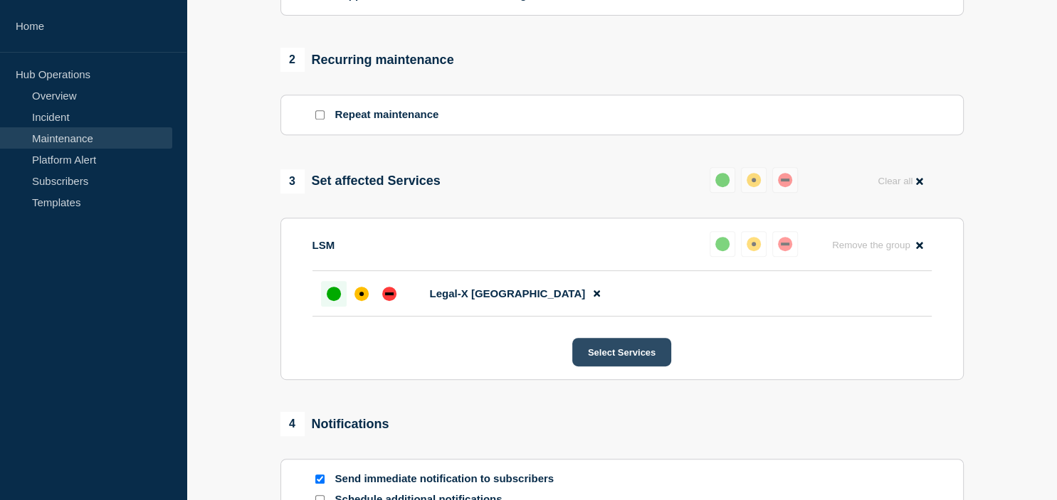
click at [616, 367] on button "Select Services" at bounding box center [621, 352] width 99 height 28
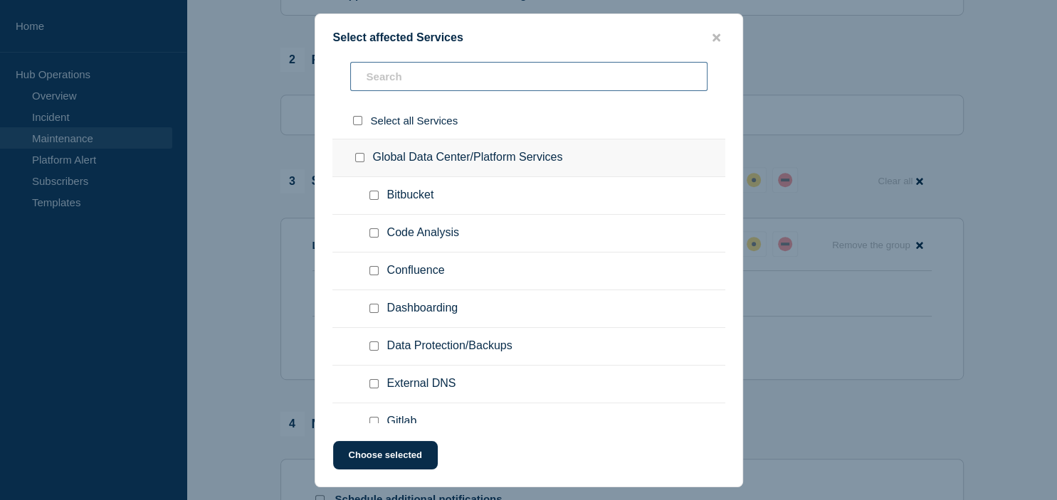
click at [465, 63] on input "text" at bounding box center [528, 76] width 357 height 29
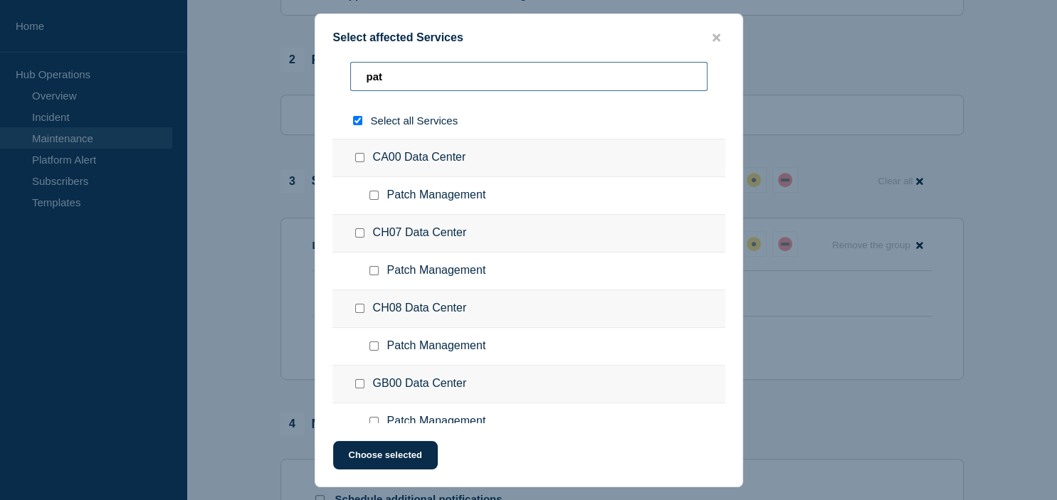
type input "path"
checkbox input "true"
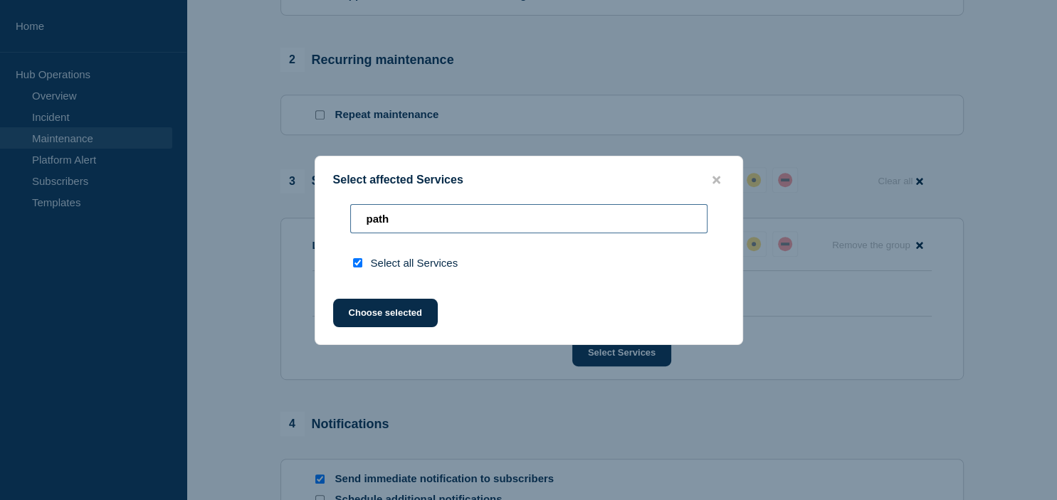
type input "pat"
checkbox input "false"
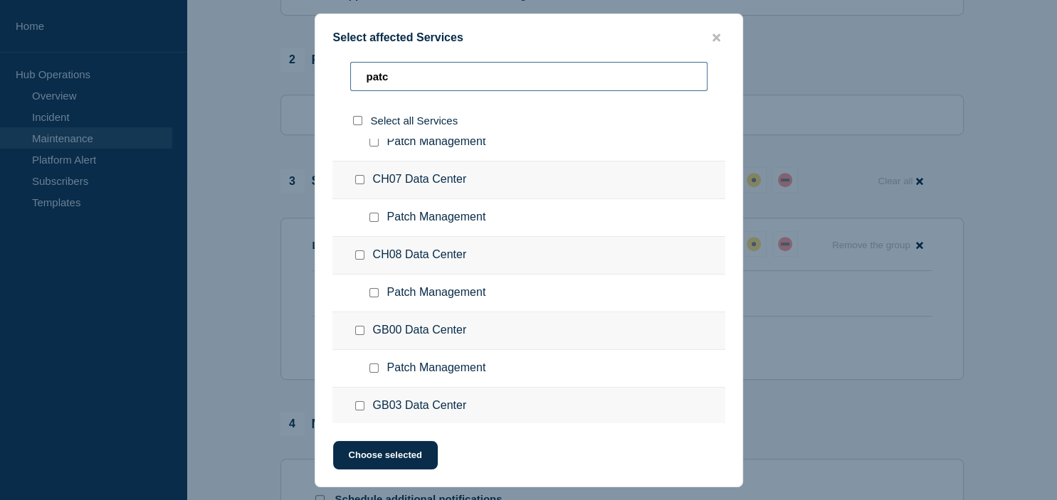
scroll to position [75, 0]
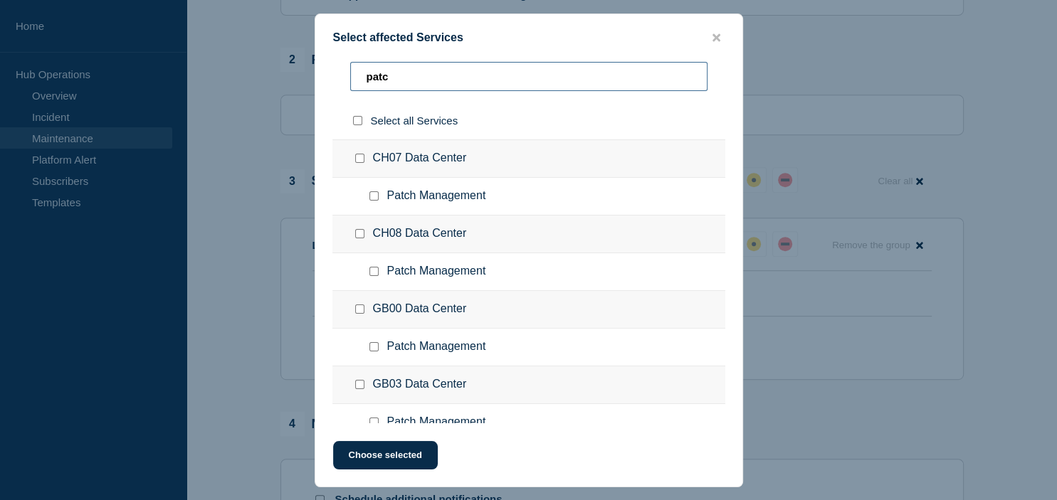
type input "patc"
click at [362, 311] on input "GB00 Data Center checkbox" at bounding box center [359, 309] width 9 height 9
checkbox input "true"
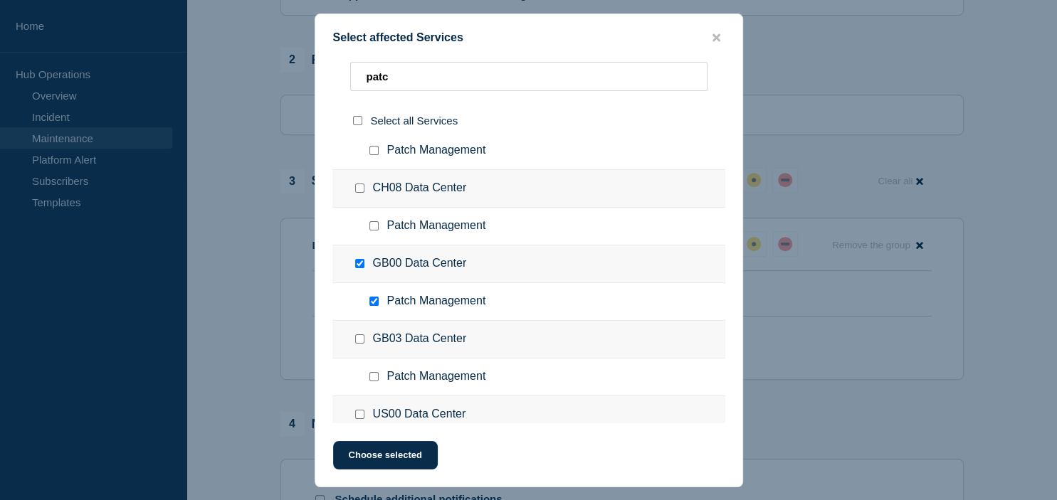
scroll to position [150, 0]
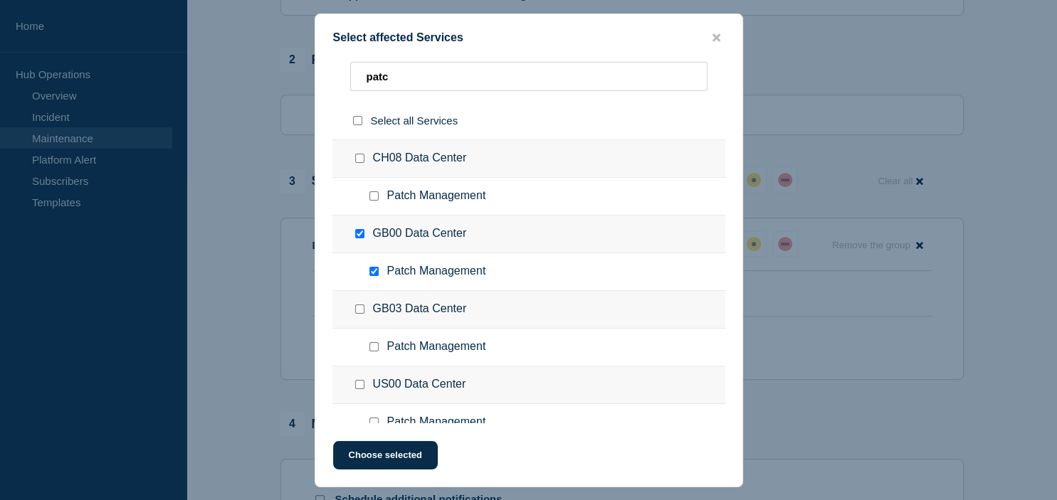
click at [362, 308] on input "GB03 Data Center checkbox" at bounding box center [359, 309] width 9 height 9
checkbox input "true"
click at [394, 448] on button "Choose selected" at bounding box center [385, 455] width 105 height 28
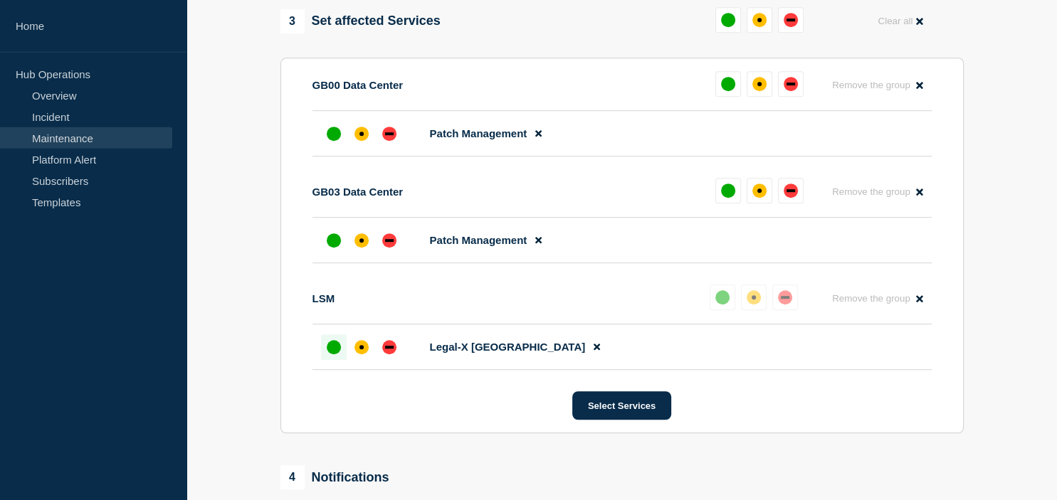
scroll to position [752, 0]
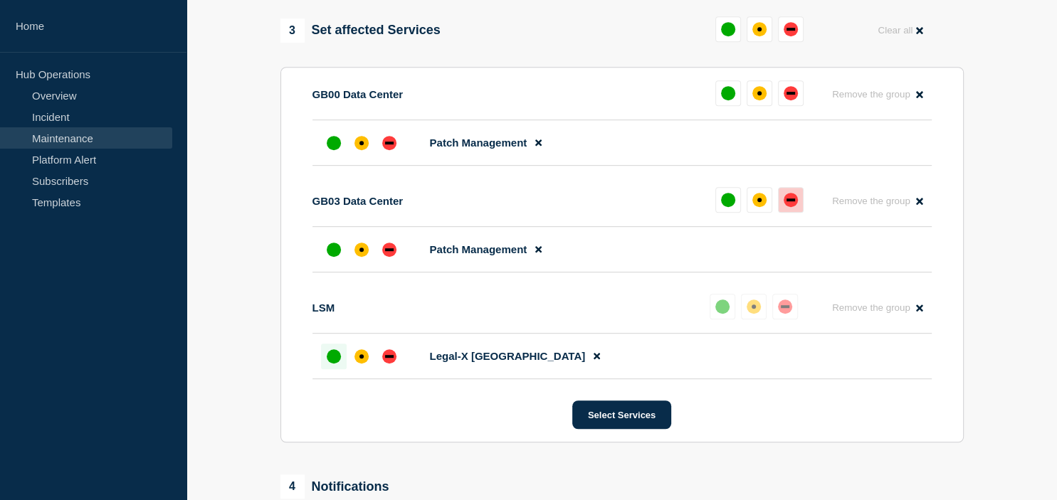
click at [796, 207] on div "down" at bounding box center [791, 200] width 14 height 14
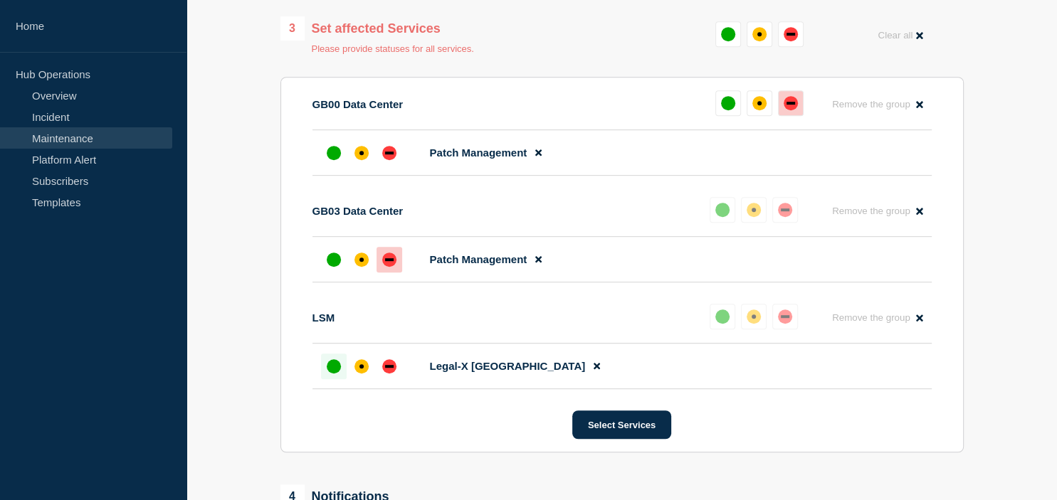
click at [795, 110] on div "down" at bounding box center [791, 103] width 14 height 14
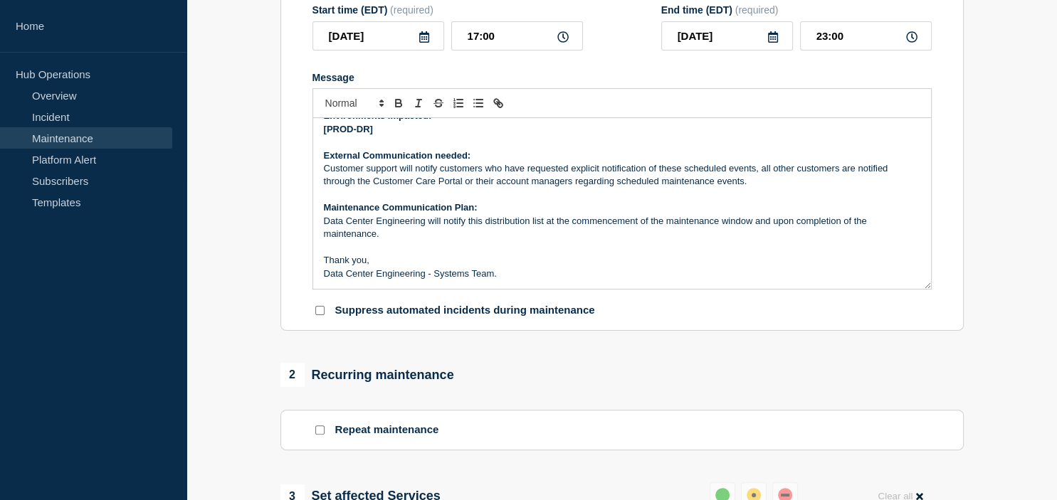
scroll to position [1037, 0]
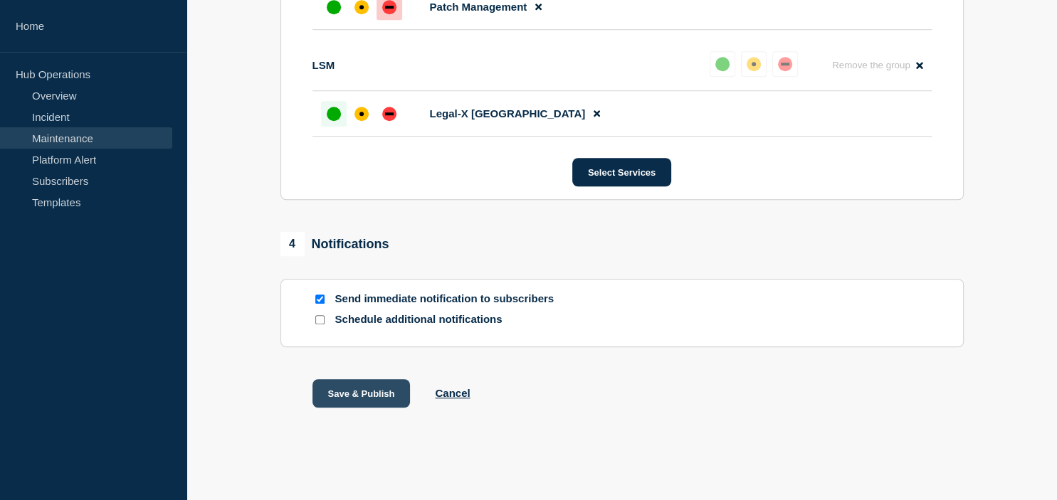
click at [374, 388] on button "Save & Publish" at bounding box center [362, 393] width 98 height 28
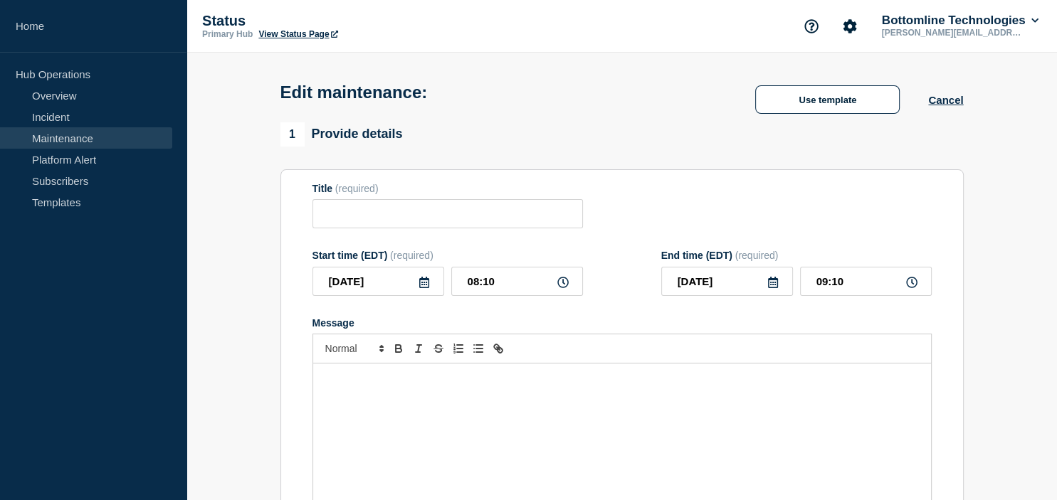
type input "Maintenance Advisory Notification – US00/US01 - Data Center Engineering - Month…"
type input "2025-08-23"
type input "21:00"
type input "2025-08-24"
type input "05:30"
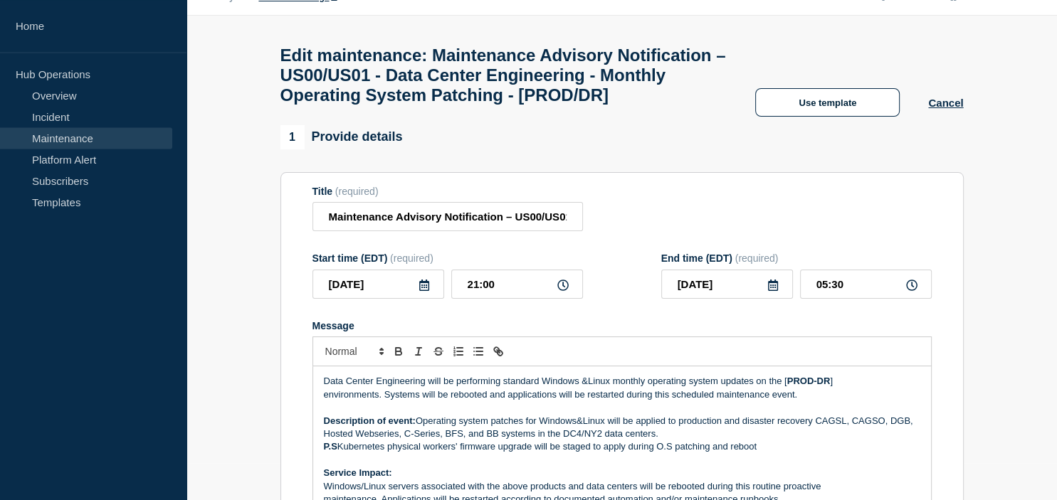
scroll to position [75, 0]
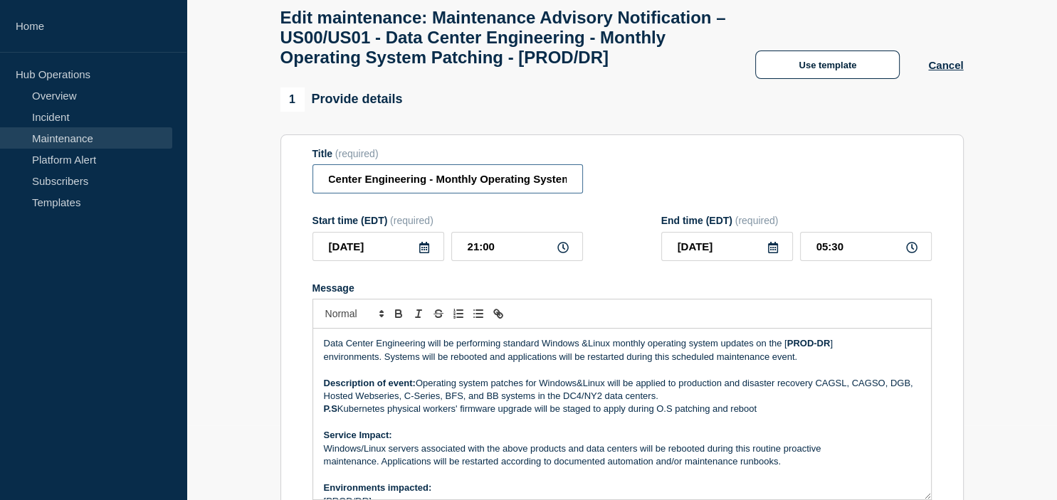
drag, startPoint x: 451, startPoint y: 215, endPoint x: 589, endPoint y: 214, distance: 138.8
click at [583, 194] on input "Maintenance Advisory Notification – US00/US01 - Data Center Engineering - Month…" at bounding box center [448, 178] width 271 height 29
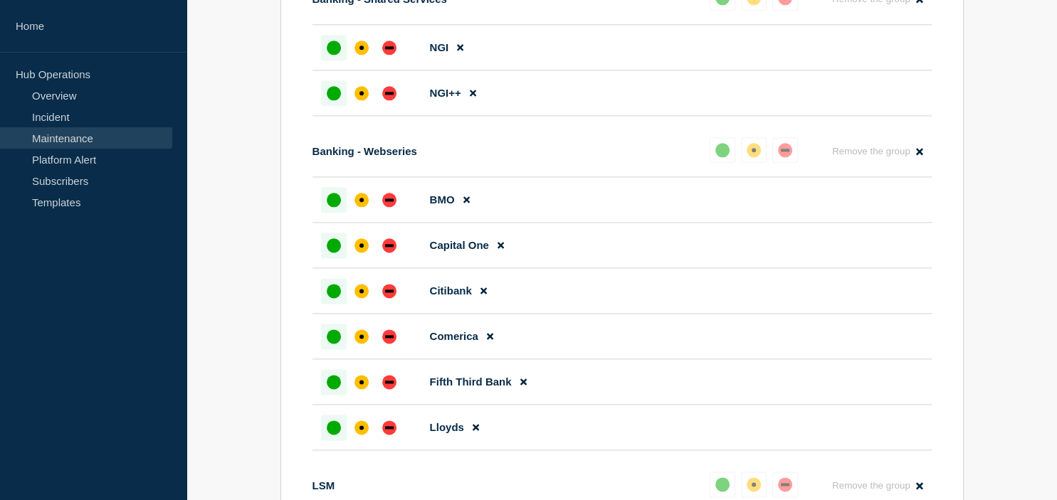
scroll to position [2390, 0]
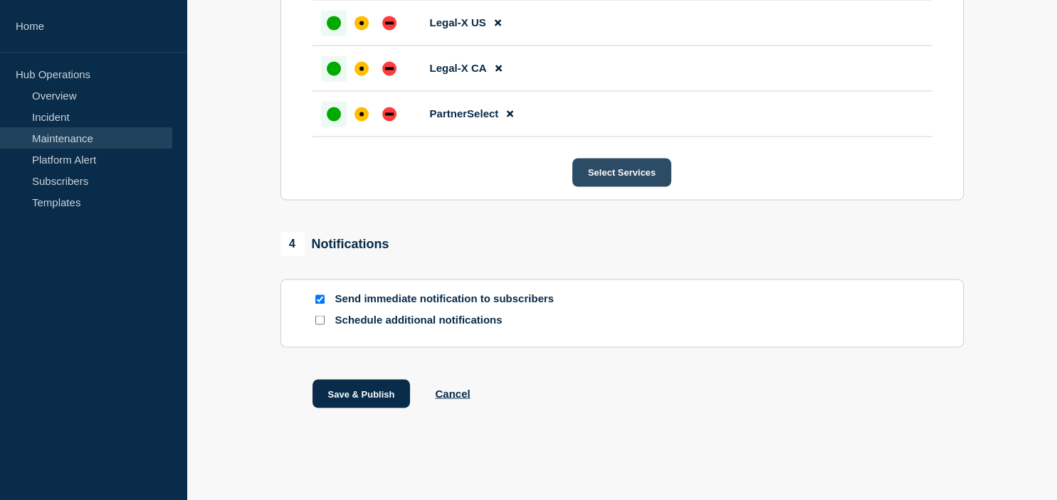
click at [619, 170] on button "Select Services" at bounding box center [621, 172] width 99 height 28
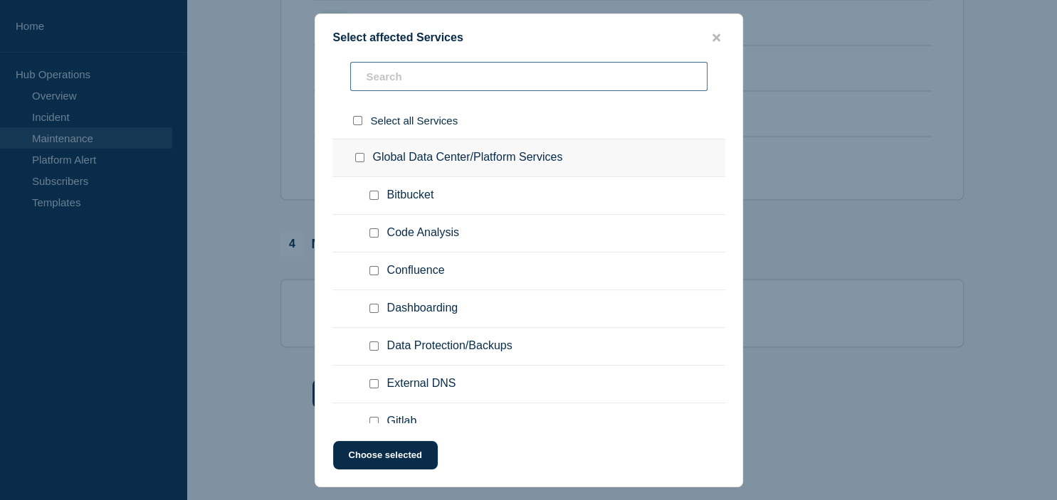
click at [447, 79] on input "text" at bounding box center [528, 76] width 357 height 29
type input "p"
checkbox input "true"
type input "pa"
checkbox input "true"
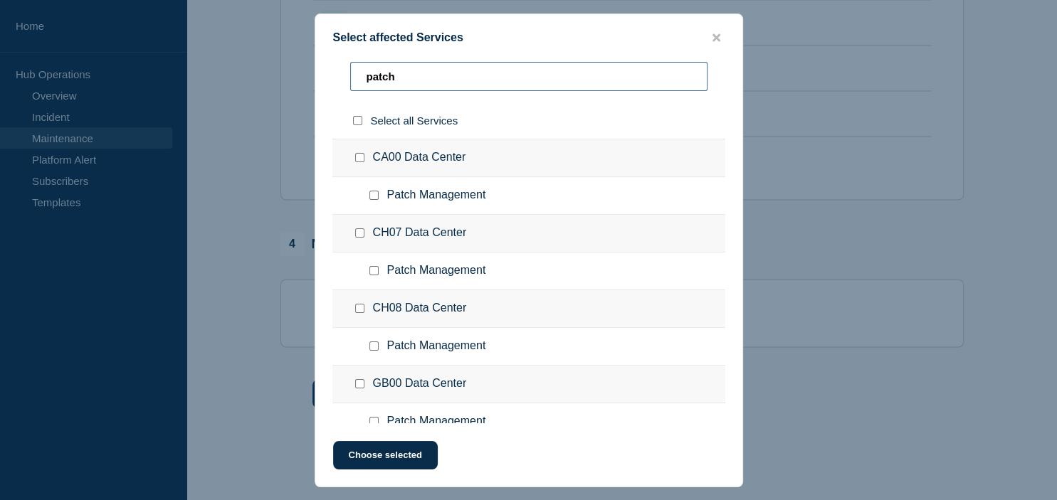
type input "patch"
click at [358, 158] on input "CA00 Data Center checkbox" at bounding box center [359, 157] width 9 height 9
checkbox input "true"
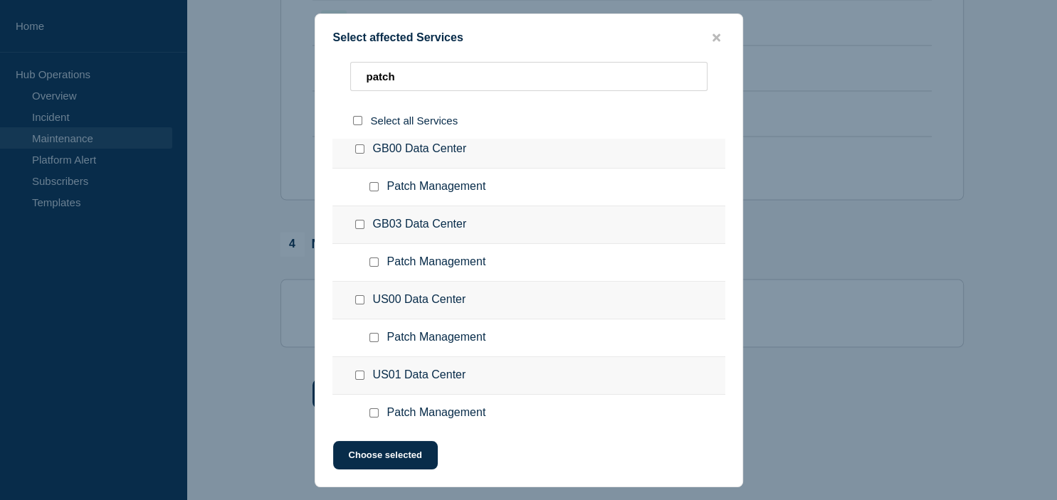
scroll to position [242, 0]
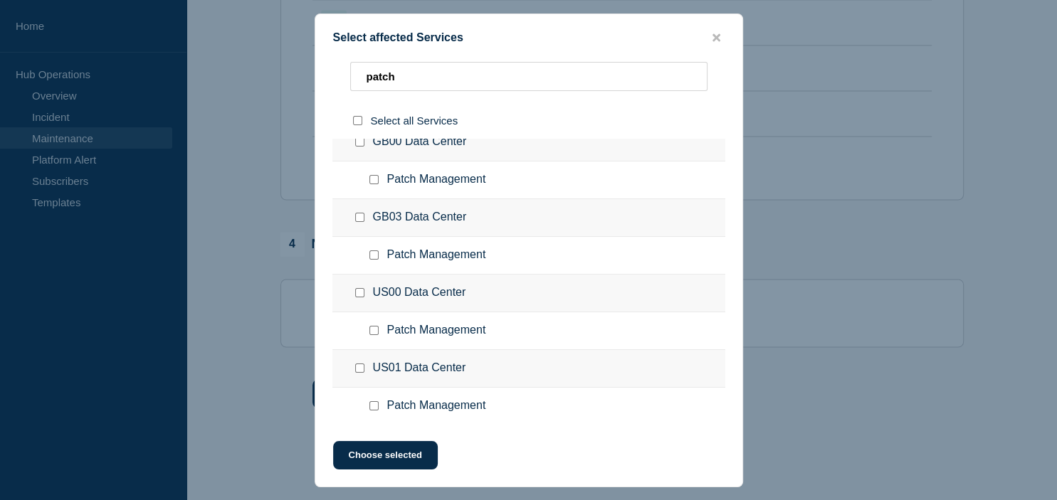
click at [359, 369] on input "US01 Data Center checkbox" at bounding box center [359, 368] width 9 height 9
checkbox input "true"
click at [362, 294] on input "US00 Data Center checkbox" at bounding box center [359, 292] width 9 height 9
checkbox input "true"
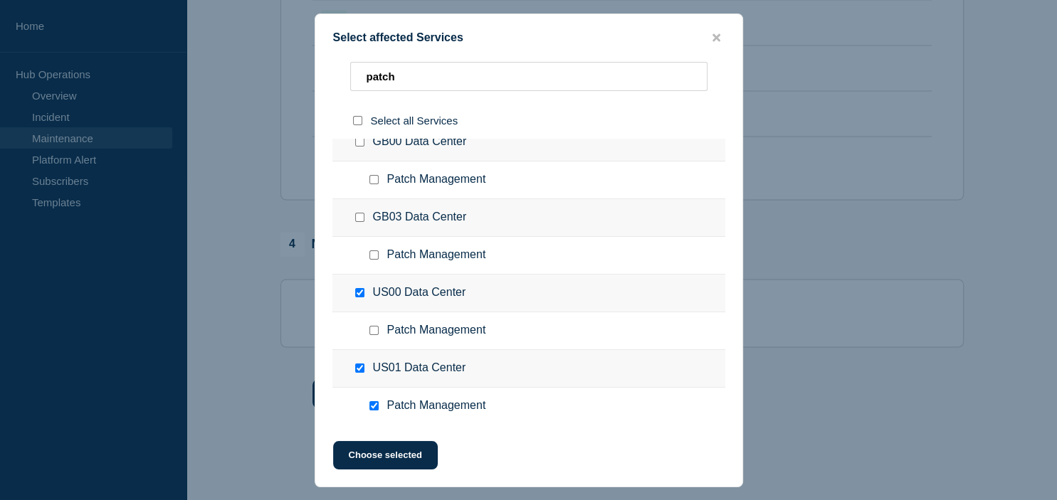
checkbox input "true"
click at [368, 451] on button "Choose selected" at bounding box center [385, 455] width 105 height 28
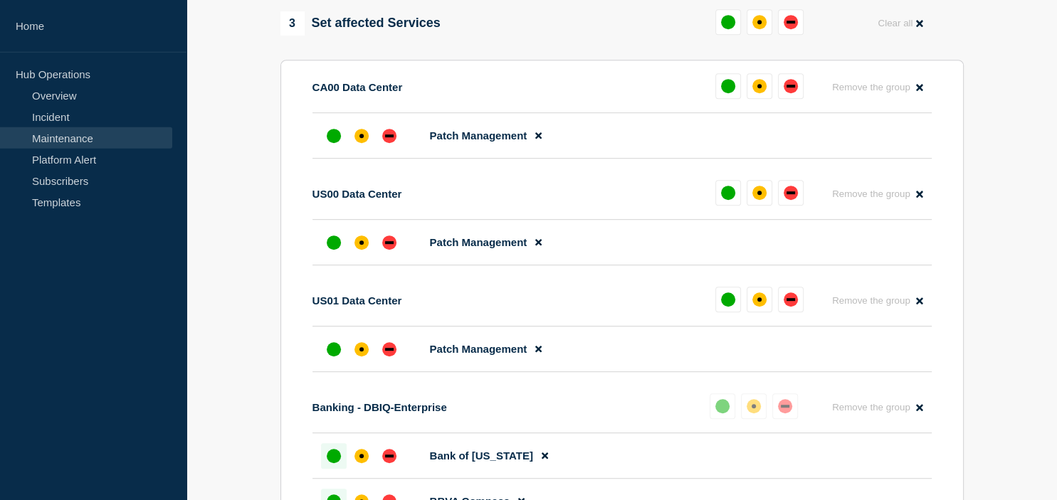
scroll to position [685, 0]
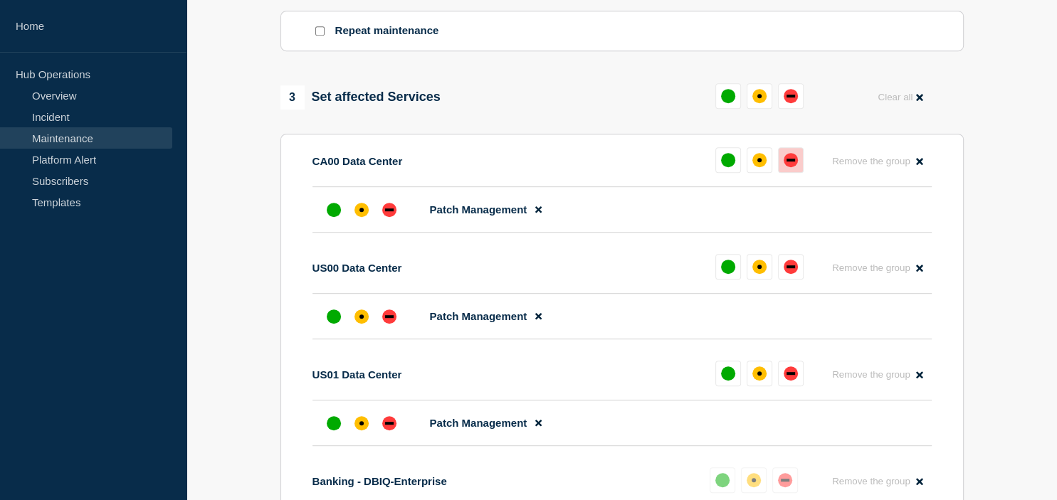
click at [788, 167] on div "down" at bounding box center [791, 160] width 14 height 14
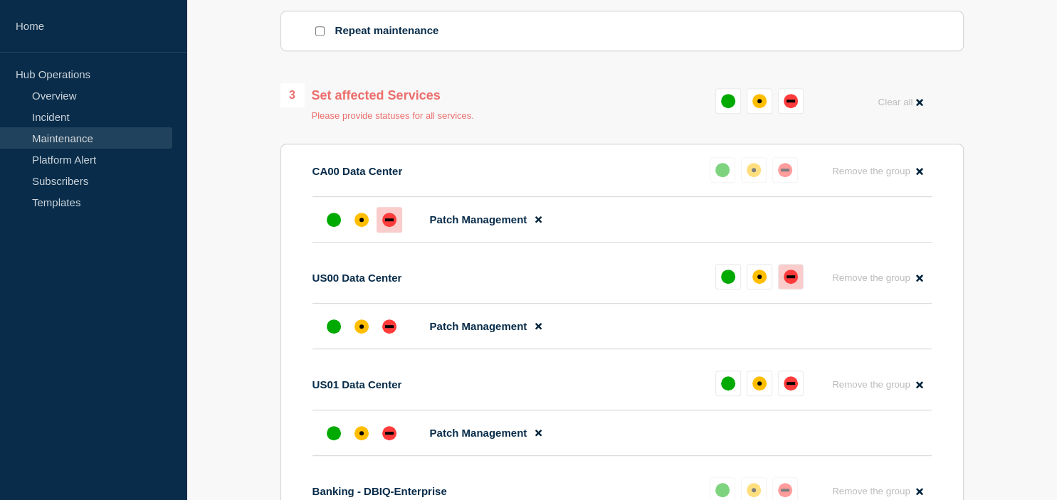
click at [789, 290] on button at bounding box center [791, 277] width 26 height 26
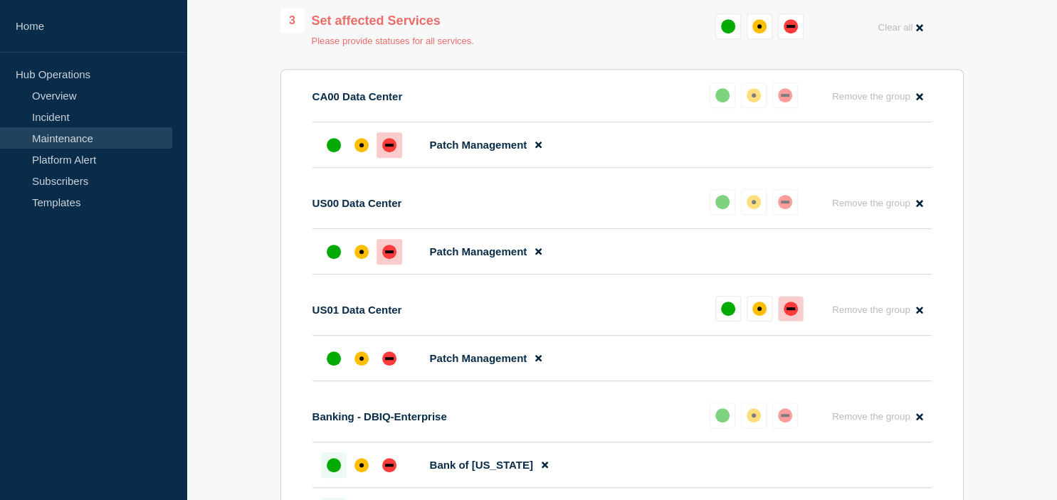
drag, startPoint x: 796, startPoint y: 349, endPoint x: 776, endPoint y: 340, distance: 22.0
click at [794, 316] on div "down" at bounding box center [791, 309] width 14 height 14
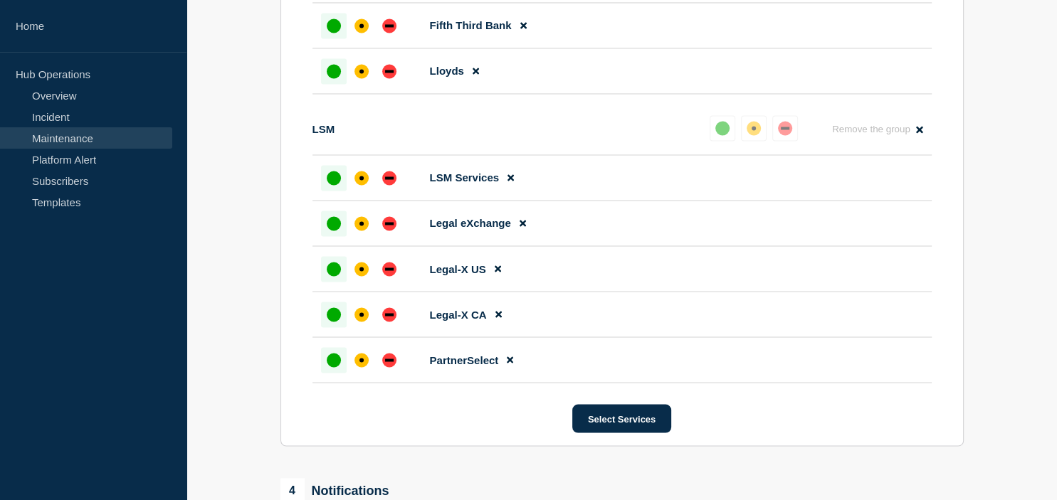
scroll to position [2714, 0]
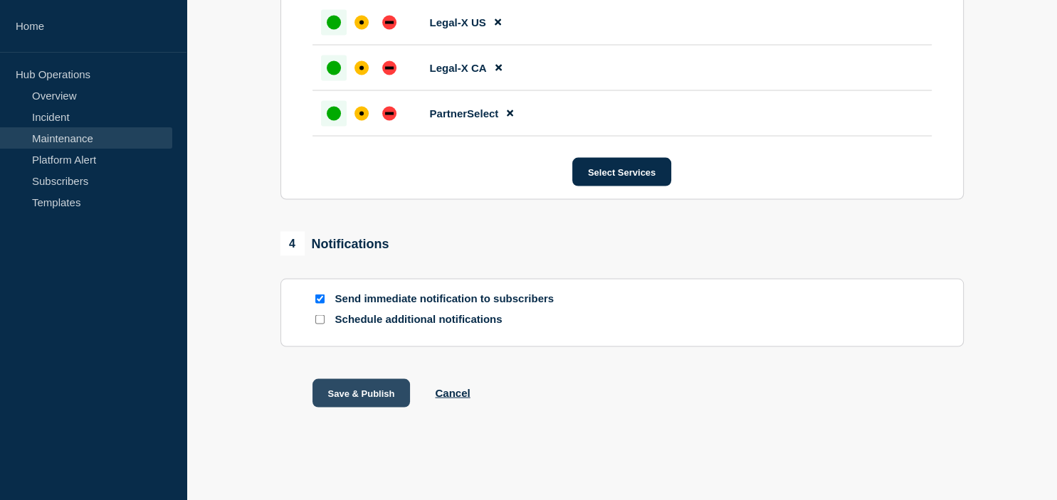
click at [362, 397] on button "Save & Publish" at bounding box center [362, 393] width 98 height 28
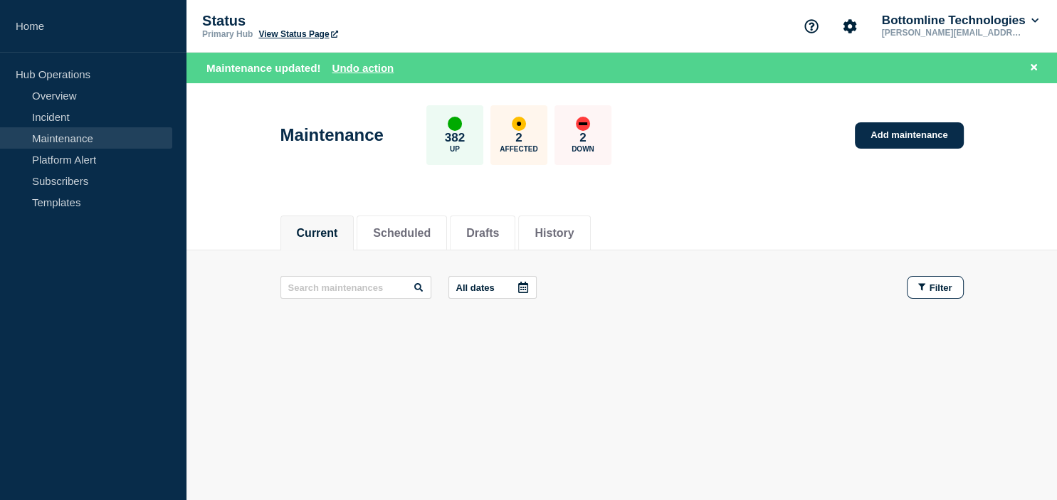
click at [747, 112] on div "Maintenance 382 Up 2 Affected 2 Down Add maintenance" at bounding box center [621, 130] width 715 height 87
click at [431, 227] on button "Scheduled" at bounding box center [402, 233] width 58 height 13
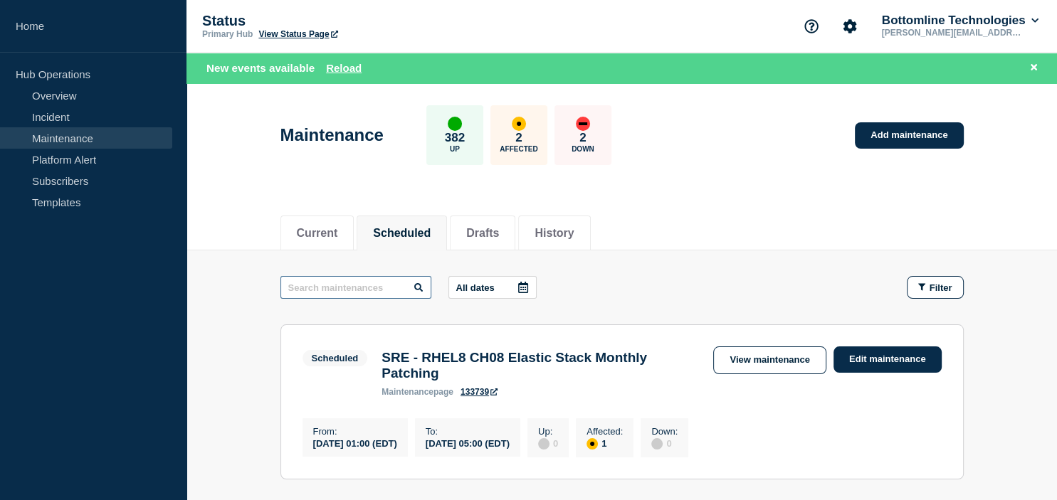
click at [365, 288] on input "text" at bounding box center [355, 287] width 151 height 23
type input "o.s"
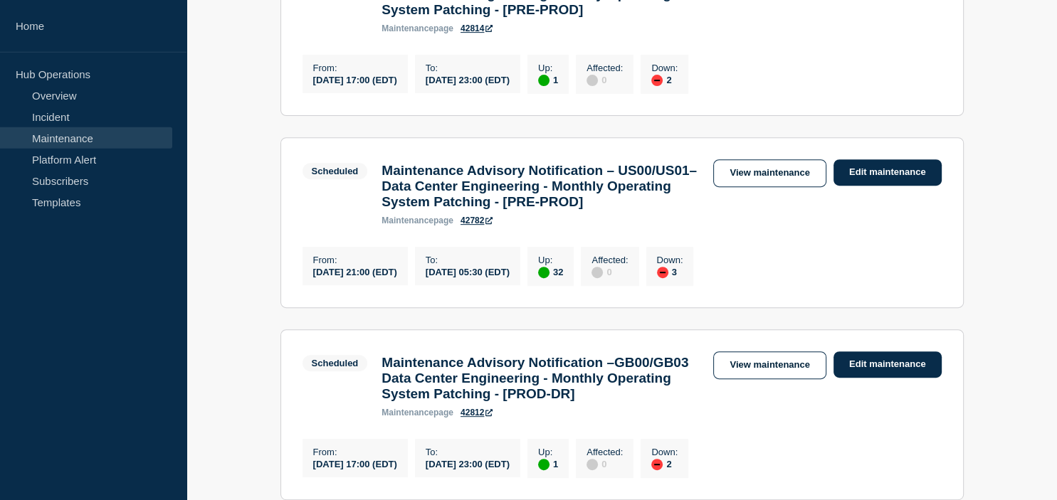
scroll to position [526, 0]
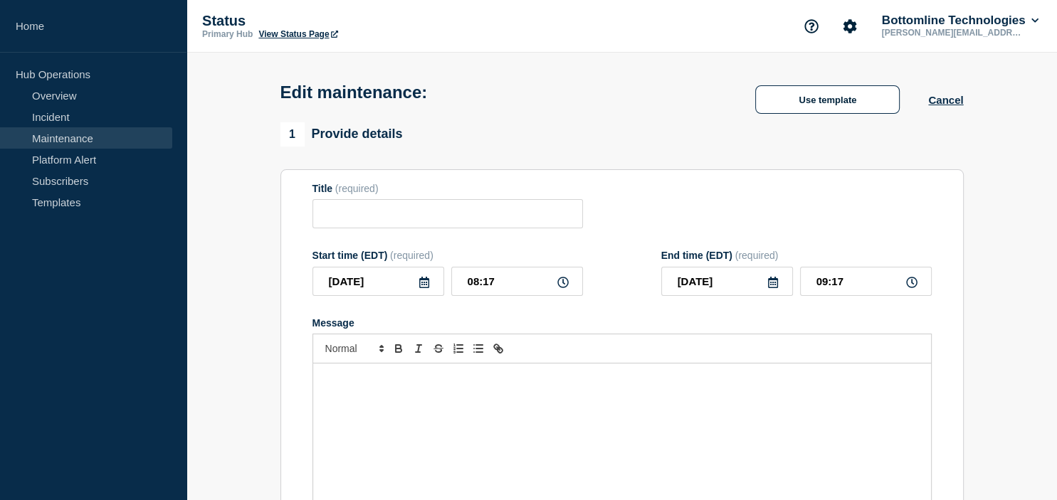
type input "Maintenance Advisory Notification – Data Center Engineering - Monthly Operating…"
type input "[DATE]"
type input "16:30"
type input "[DATE]"
type input "05:30"
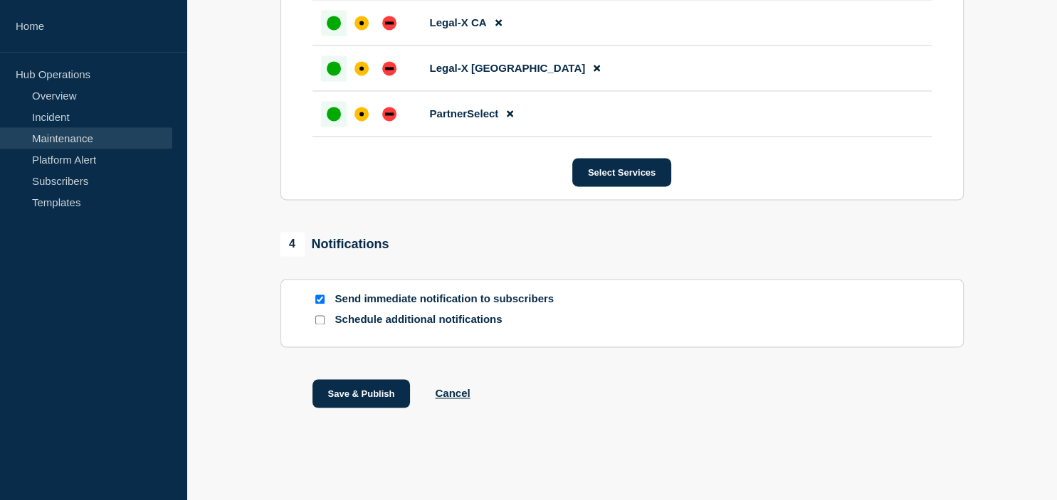
scroll to position [2283, 0]
click at [605, 170] on button "Select Services" at bounding box center [621, 172] width 99 height 28
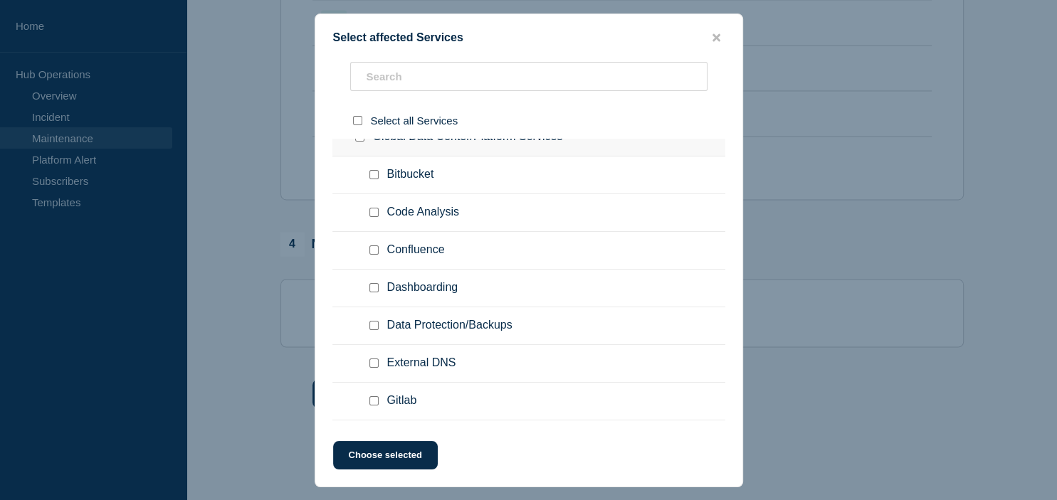
scroll to position [0, 0]
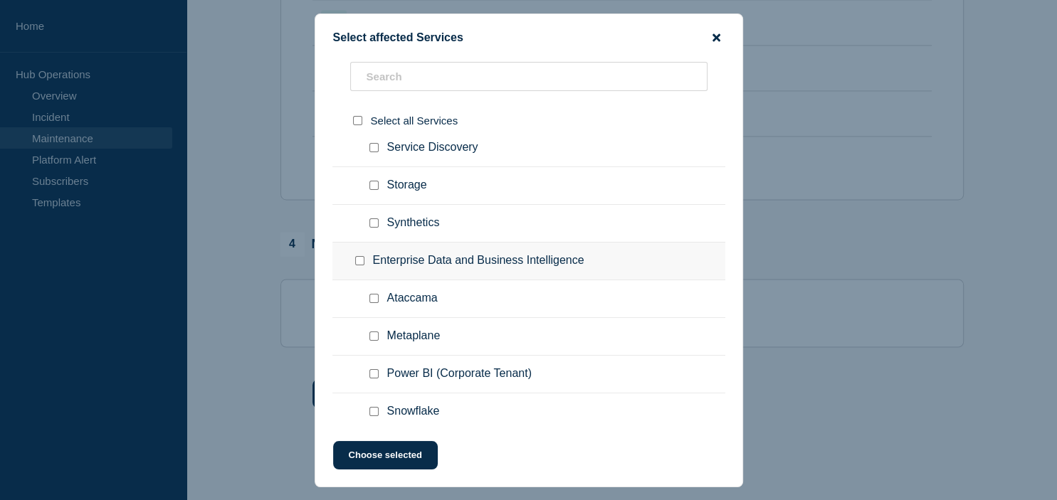
click at [719, 33] on icon "close button" at bounding box center [717, 37] width 8 height 11
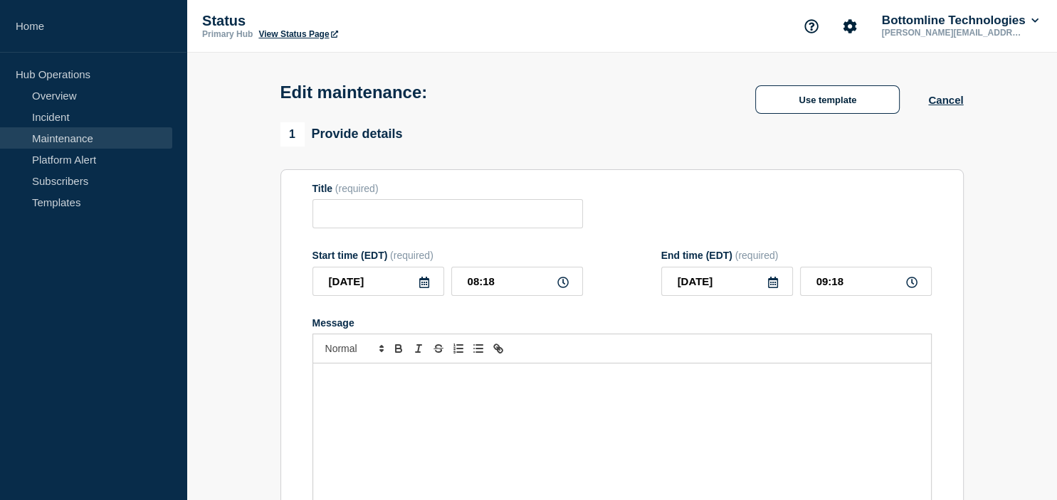
type input "Maintenance Advisory Notification – GB00/GB03 - Data Center Engineering Monthly…"
type input "[DATE]"
type input "17:00"
type input "[DATE]"
type input "23:00"
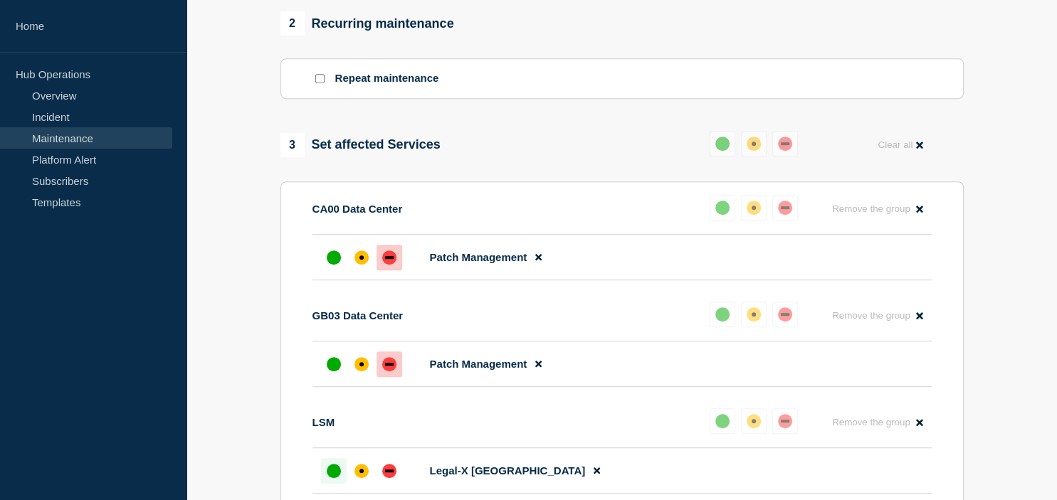
scroll to position [661, 0]
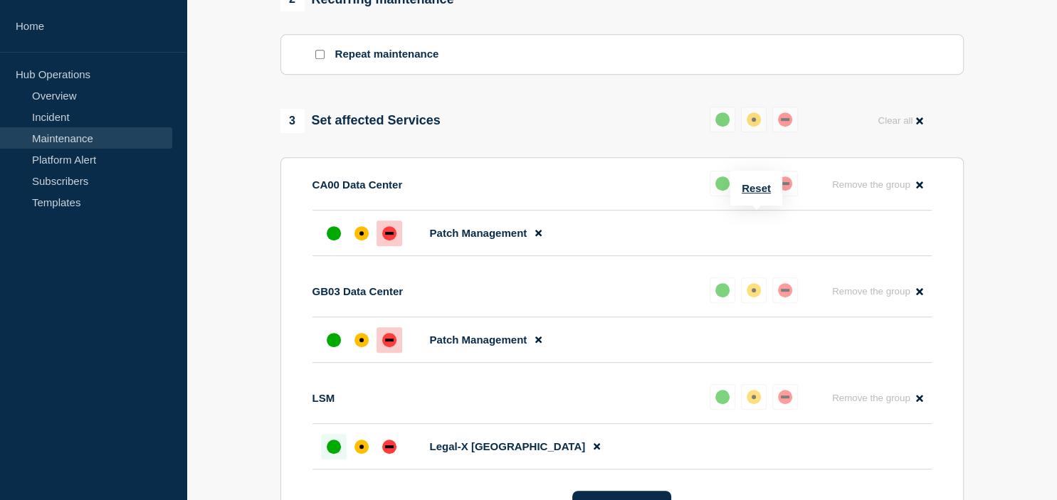
click at [785, 191] on div "down" at bounding box center [785, 184] width 14 height 14
click at [716, 191] on div "up" at bounding box center [722, 184] width 14 height 14
click at [789, 191] on div "down" at bounding box center [785, 184] width 14 height 14
click at [783, 298] on div "down" at bounding box center [785, 290] width 14 height 14
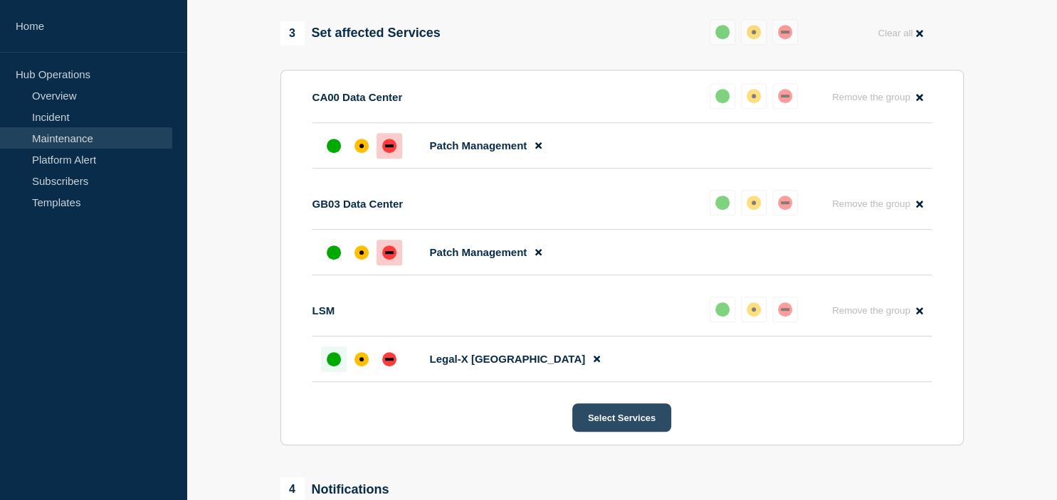
scroll to position [737, 0]
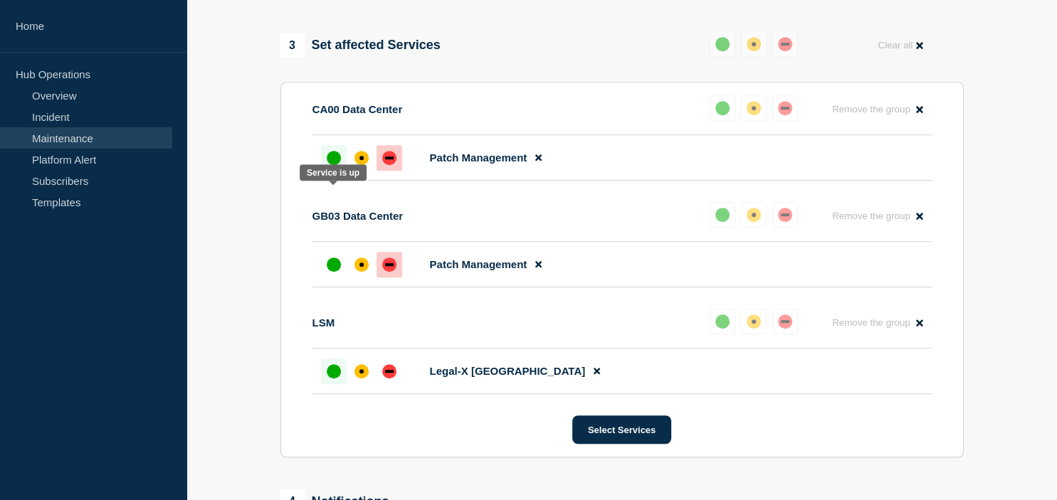
click at [337, 165] on div "up" at bounding box center [334, 158] width 14 height 14
click at [330, 272] on div "up" at bounding box center [334, 265] width 14 height 14
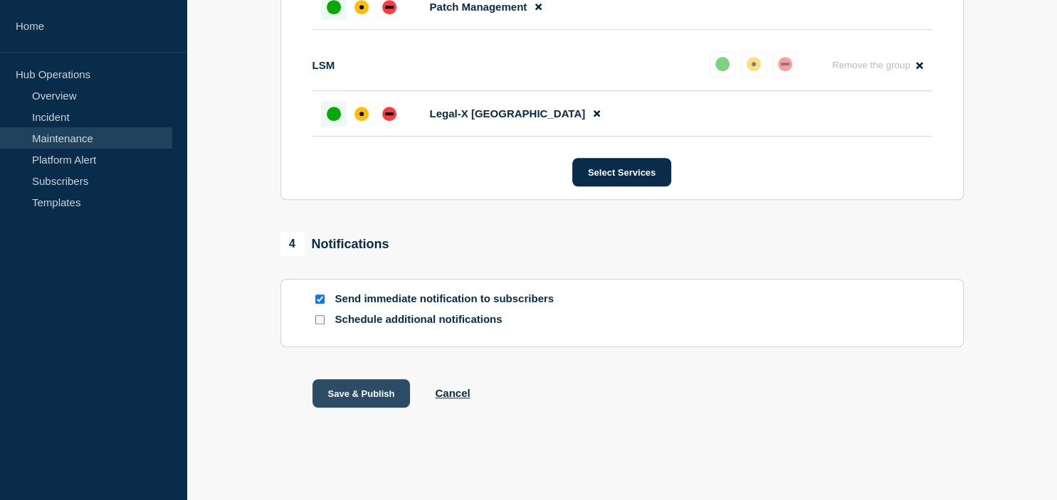
click at [388, 395] on button "Save & Publish" at bounding box center [362, 393] width 98 height 28
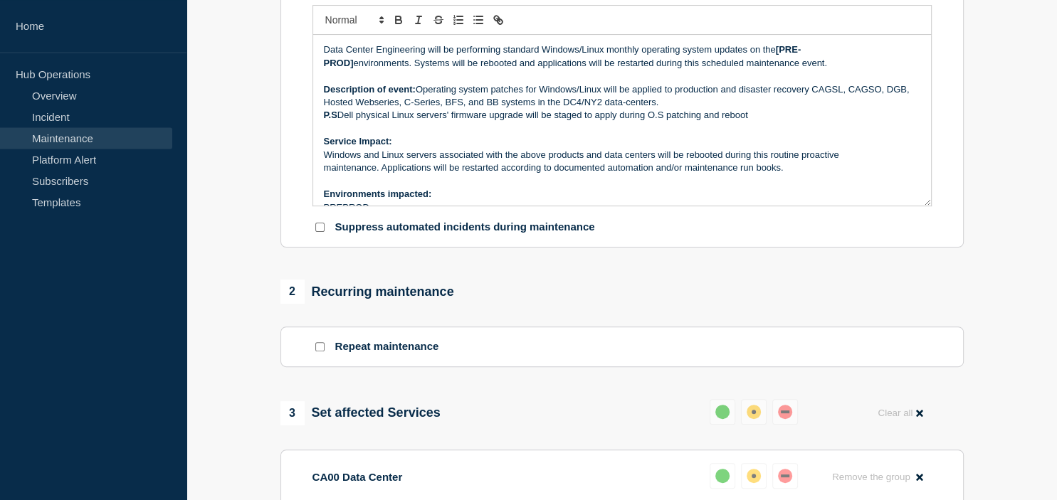
scroll to position [676, 0]
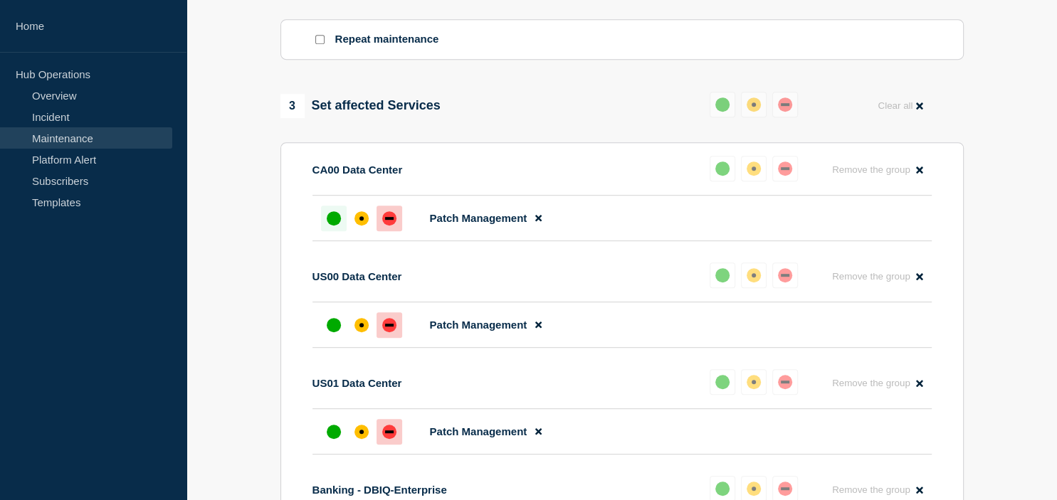
click at [336, 226] on div "up" at bounding box center [334, 218] width 14 height 14
click at [330, 332] on div "up" at bounding box center [334, 325] width 14 height 14
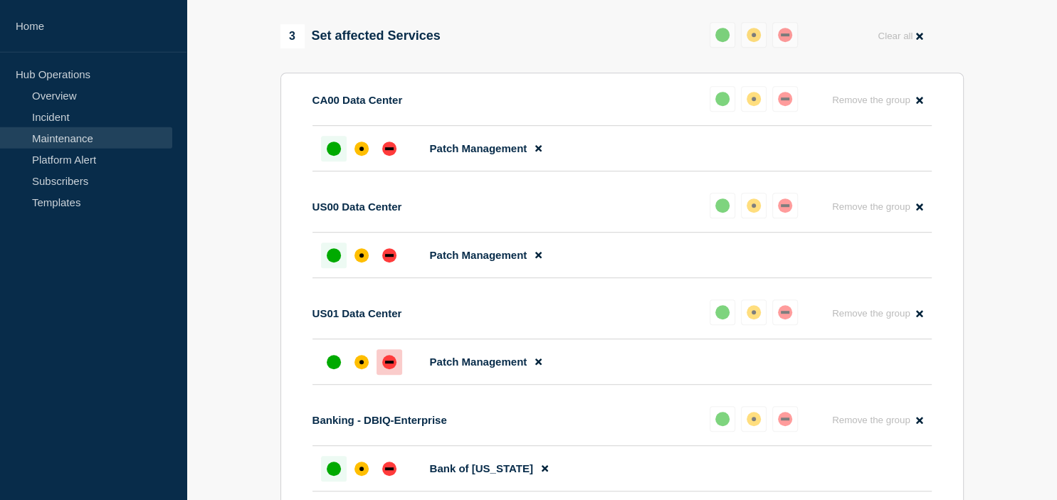
scroll to position [752, 0]
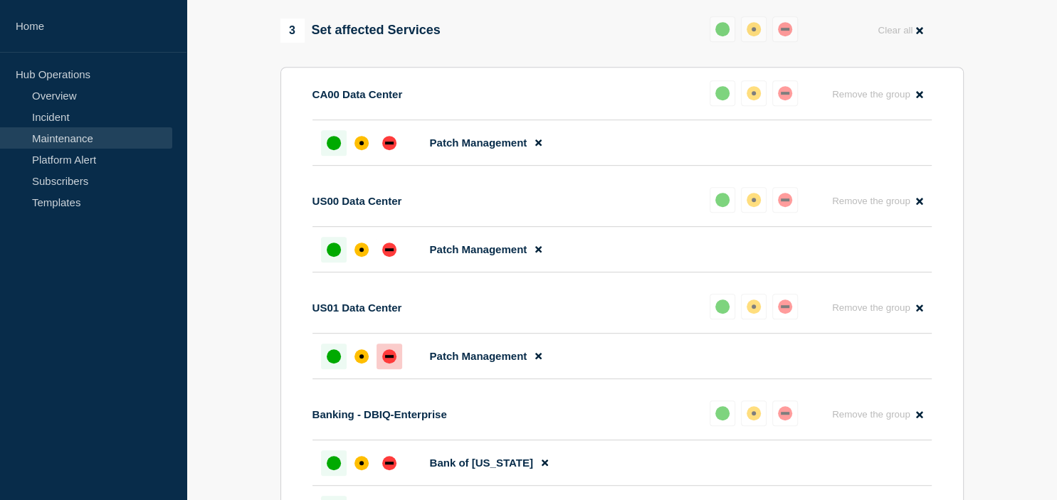
click at [335, 364] on div "up" at bounding box center [334, 357] width 14 height 14
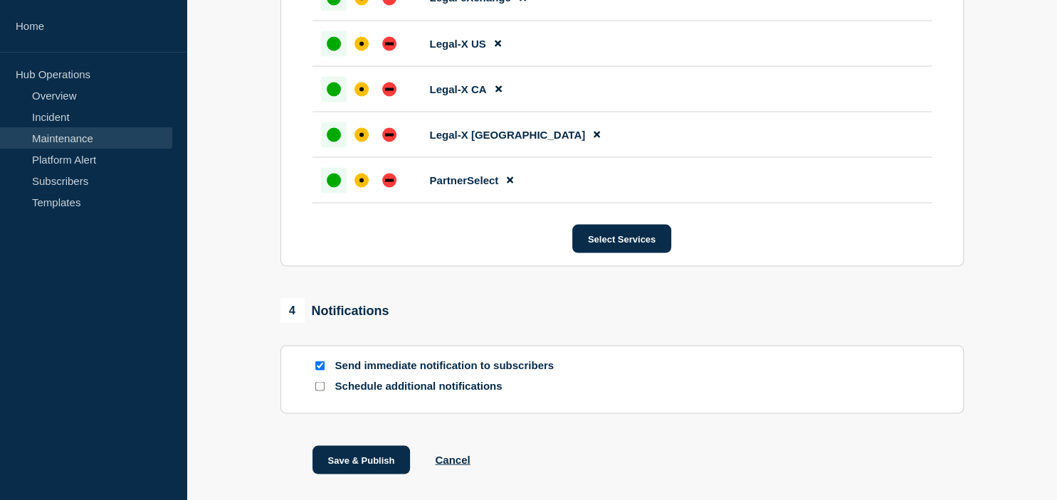
scroll to position [2761, 0]
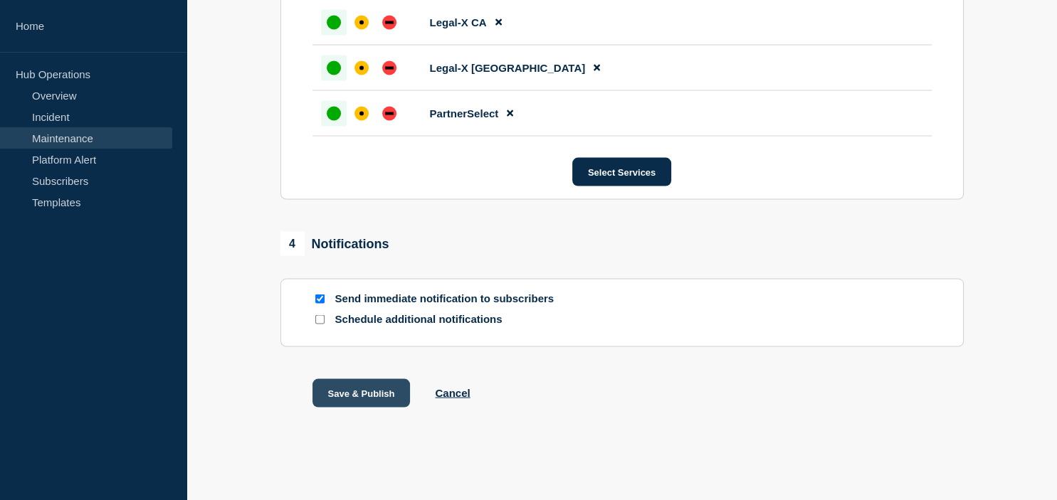
click at [368, 386] on button "Save & Publish" at bounding box center [362, 393] width 98 height 28
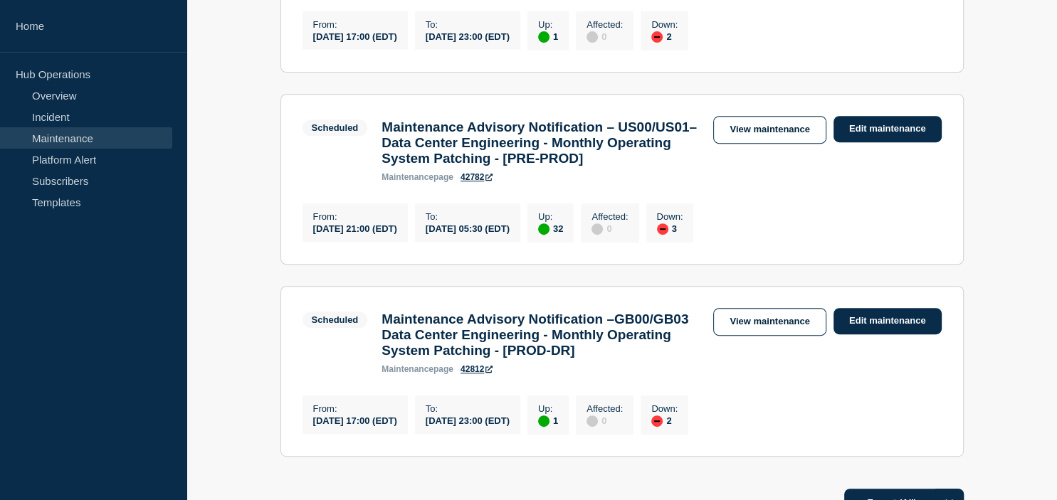
scroll to position [550, 0]
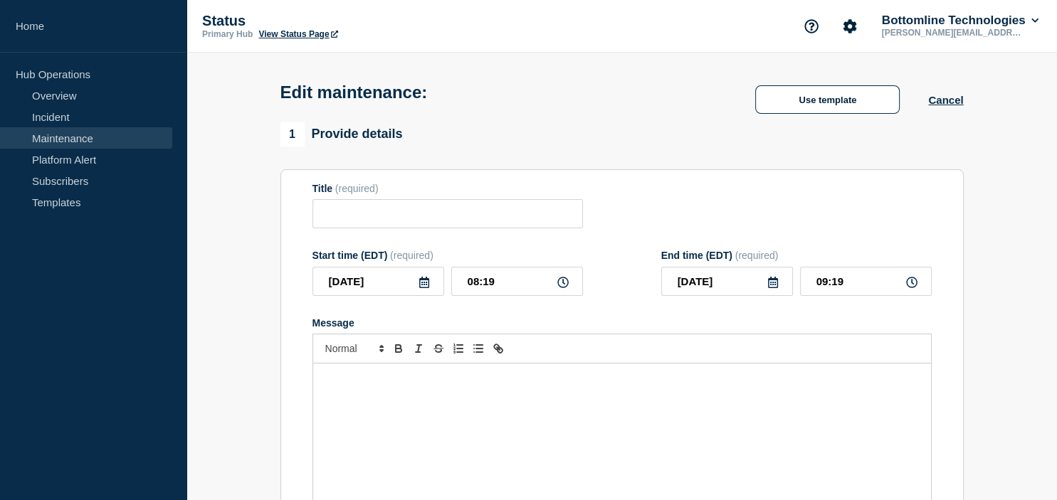
type input "Maintenance Advisory Notification –GB00/GB03 Data Center Engineering - Monthly …"
type input "[DATE]"
type input "17:00"
type input "[DATE]"
type input "23:00"
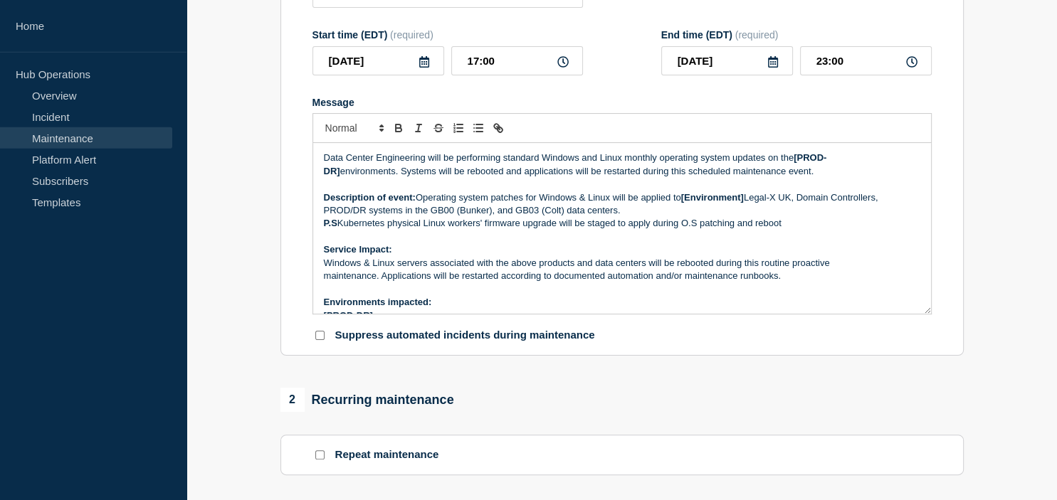
scroll to position [601, 0]
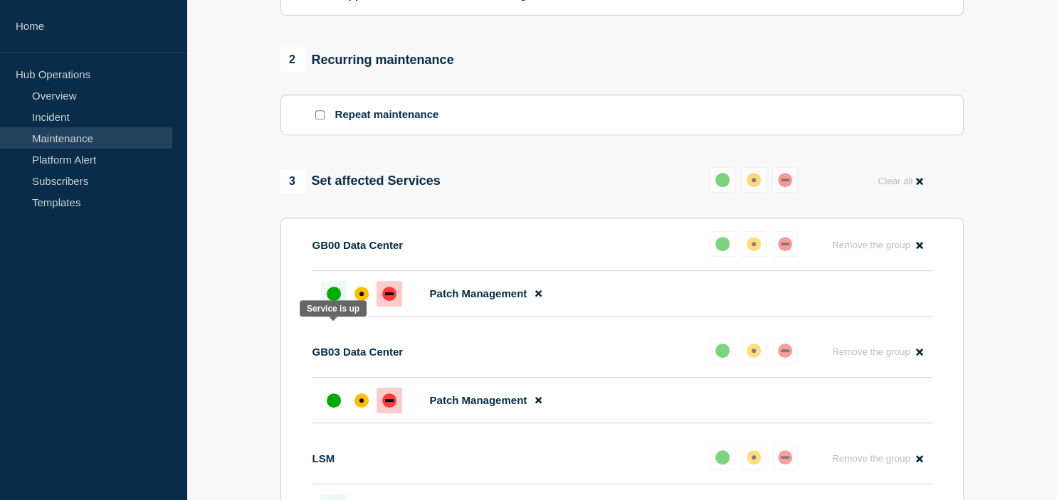
click at [329, 301] on div "up" at bounding box center [334, 294] width 14 height 14
click at [335, 408] on div "up" at bounding box center [334, 401] width 14 height 14
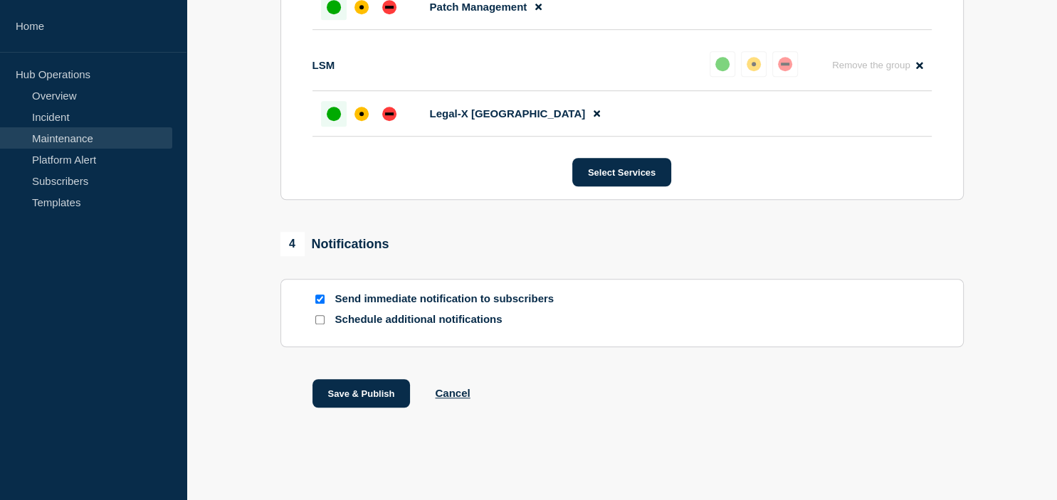
scroll to position [1037, 0]
click at [382, 394] on button "Save & Publish" at bounding box center [362, 393] width 98 height 28
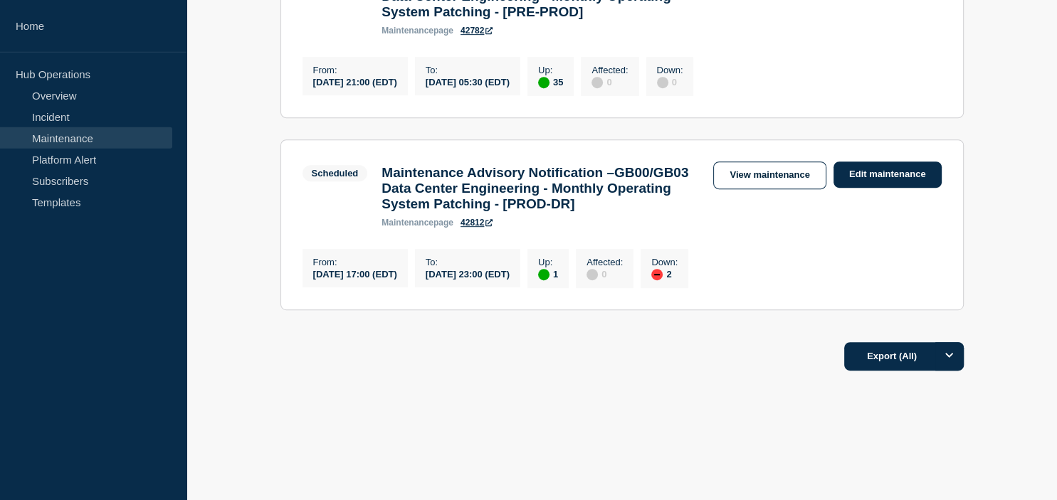
scroll to position [752, 0]
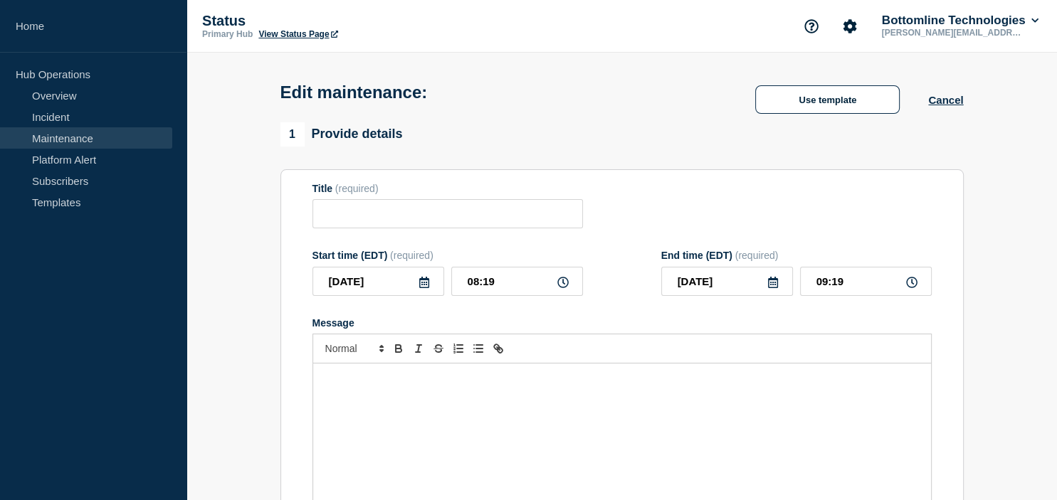
type input "Maintenance Advisory Notification –GB00/GB03 Data Center Engineering - Monthly …"
type input "[DATE]"
type input "17:00"
type input "[DATE]"
type input "23:00"
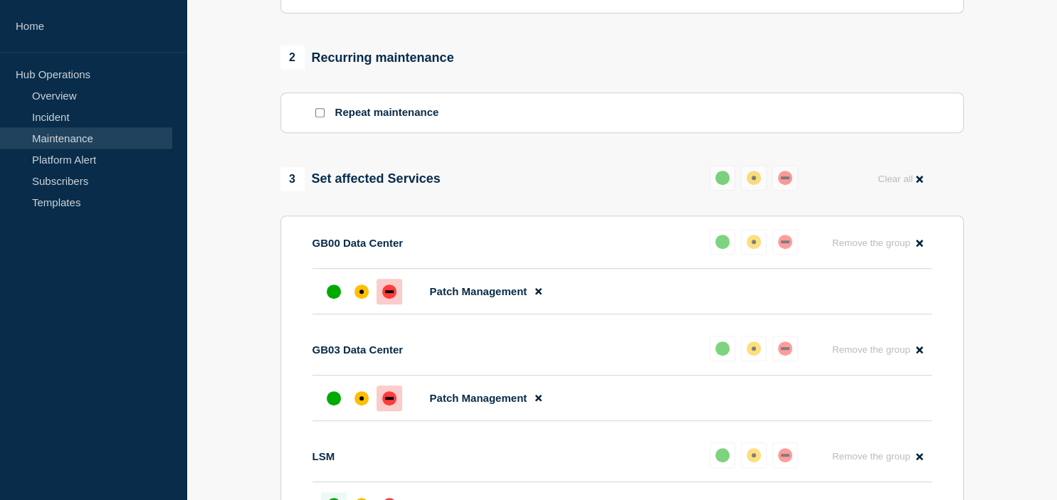
scroll to position [676, 0]
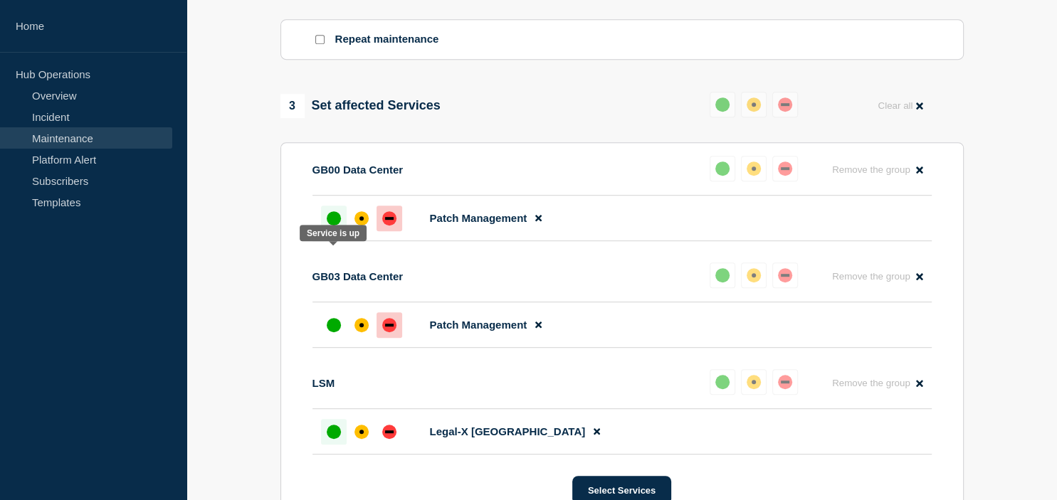
click at [335, 226] on div "up" at bounding box center [334, 218] width 14 height 14
click at [337, 338] on div at bounding box center [334, 326] width 26 height 26
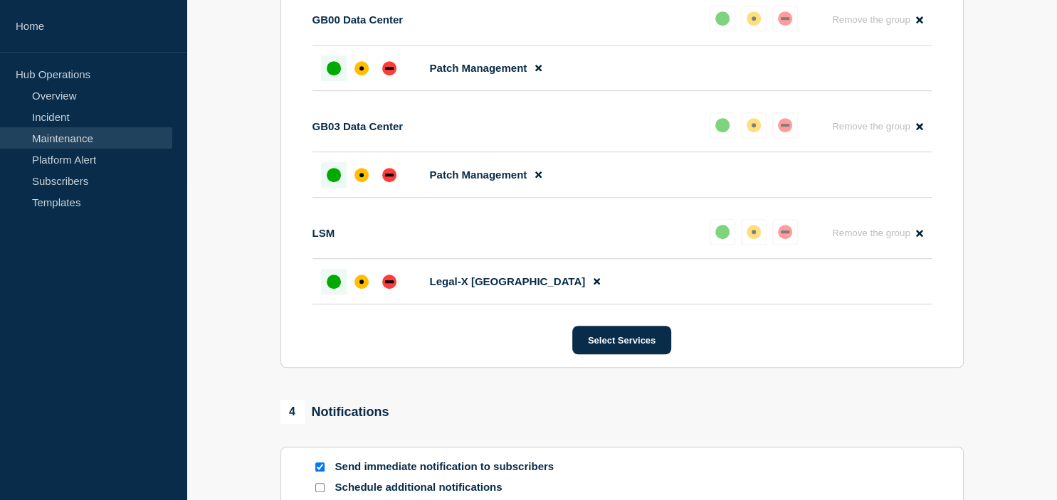
scroll to position [1037, 0]
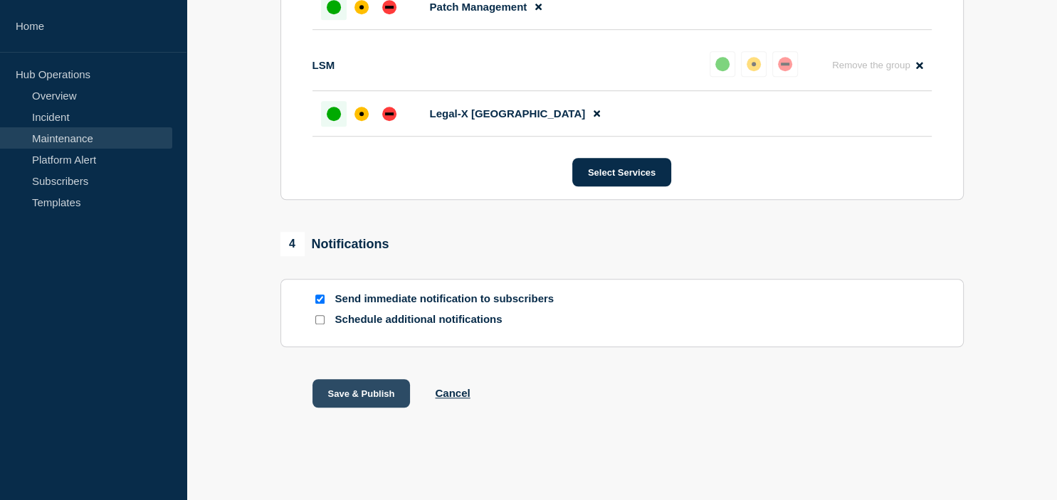
click at [377, 392] on button "Save & Publish" at bounding box center [362, 393] width 98 height 28
